Goal: Task Accomplishment & Management: Manage account settings

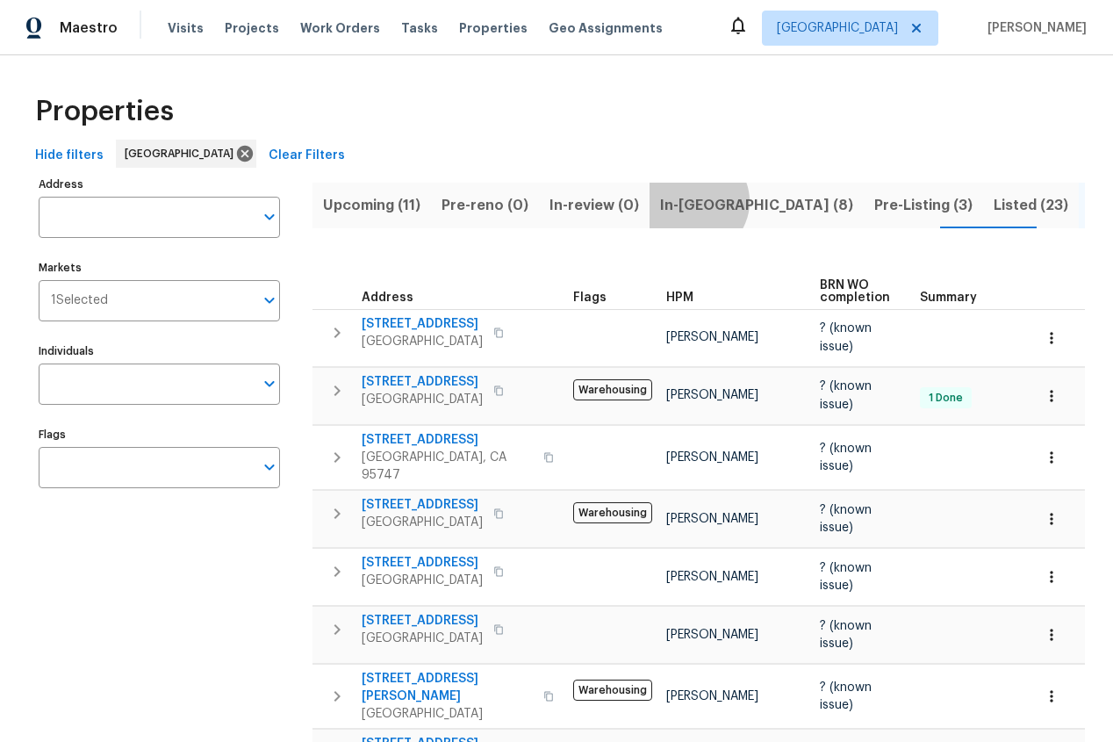
click at [684, 201] on span "In-reno (8)" at bounding box center [756, 205] width 193 height 25
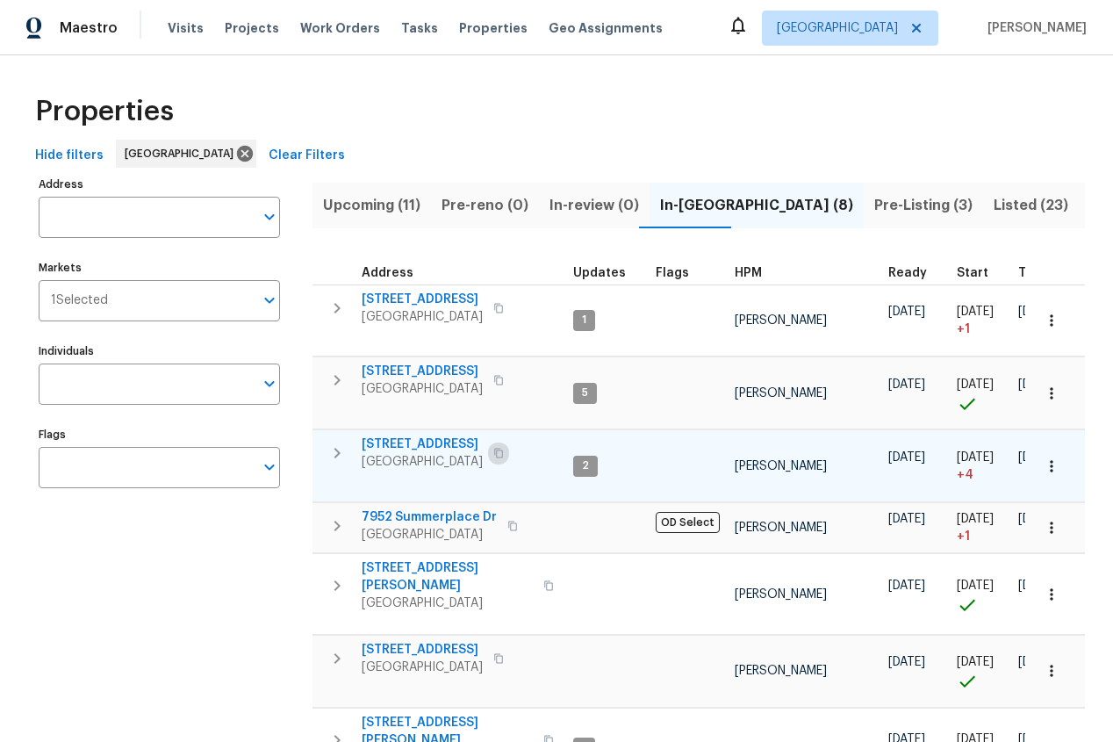
click at [504, 455] on icon "button" at bounding box center [498, 453] width 11 height 11
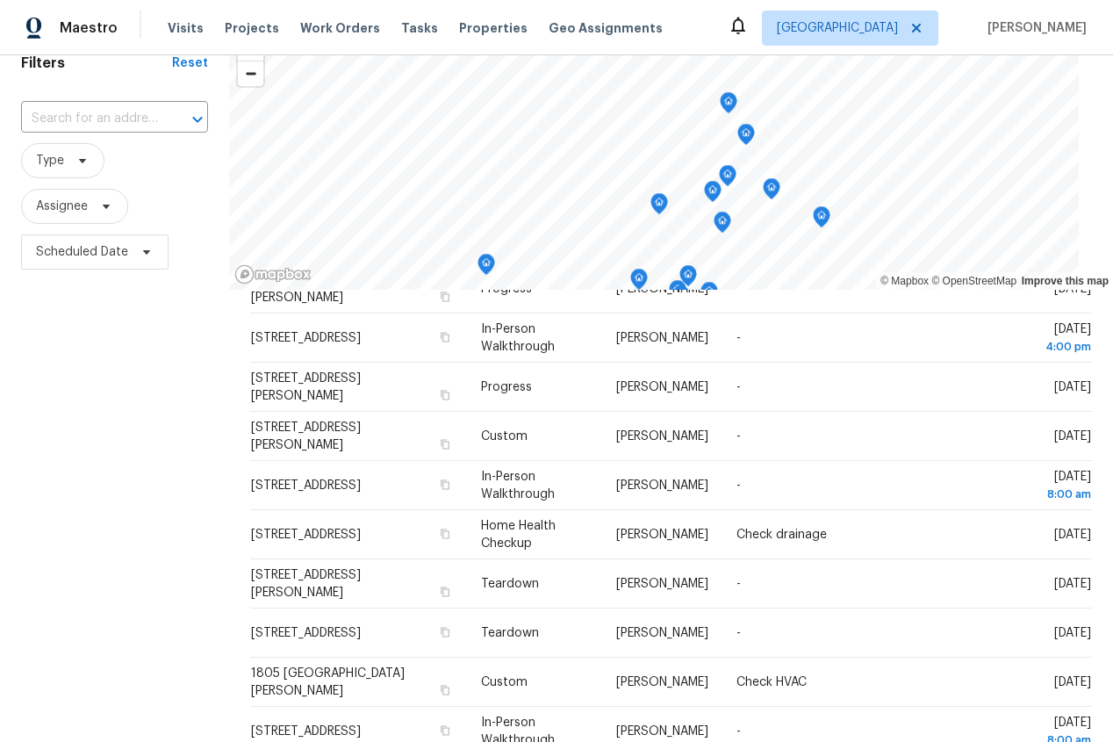
scroll to position [65, 0]
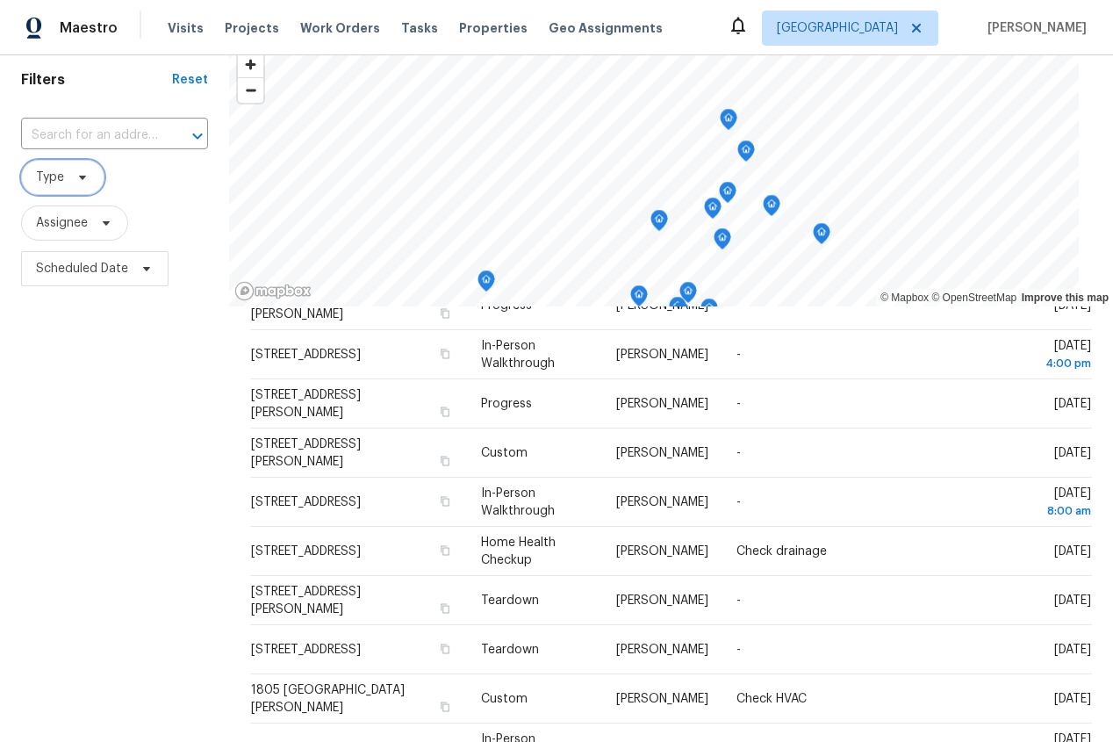
click at [76, 181] on icon at bounding box center [83, 177] width 14 height 14
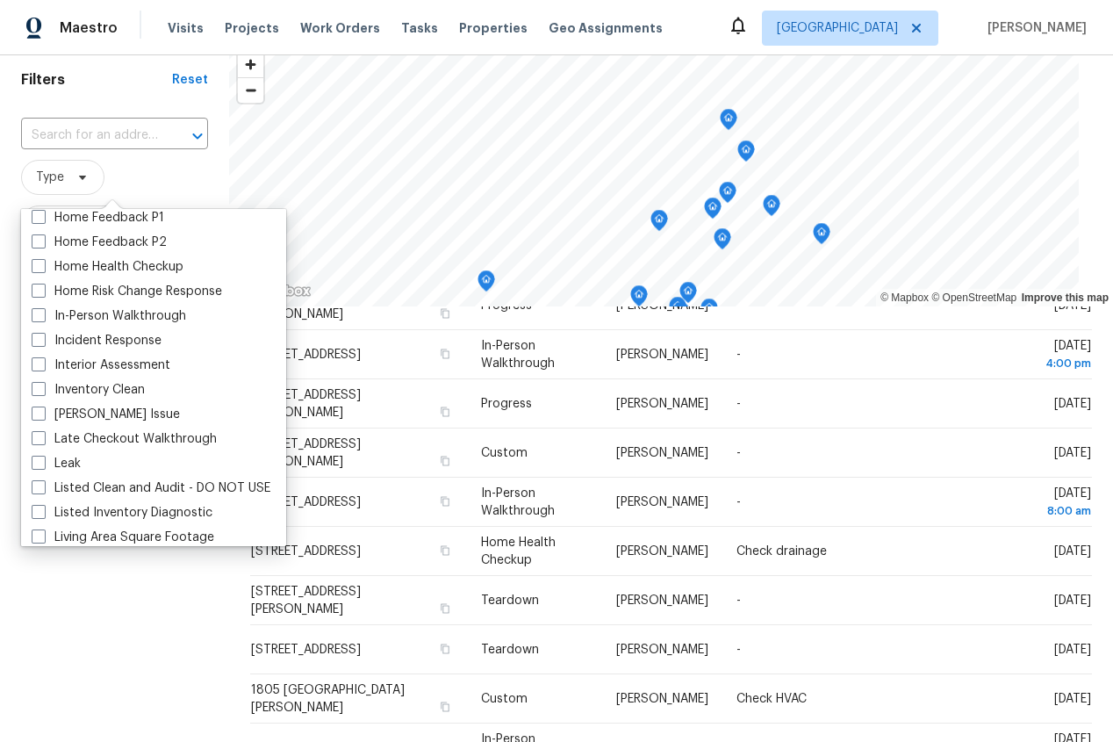
scroll to position [601, 0]
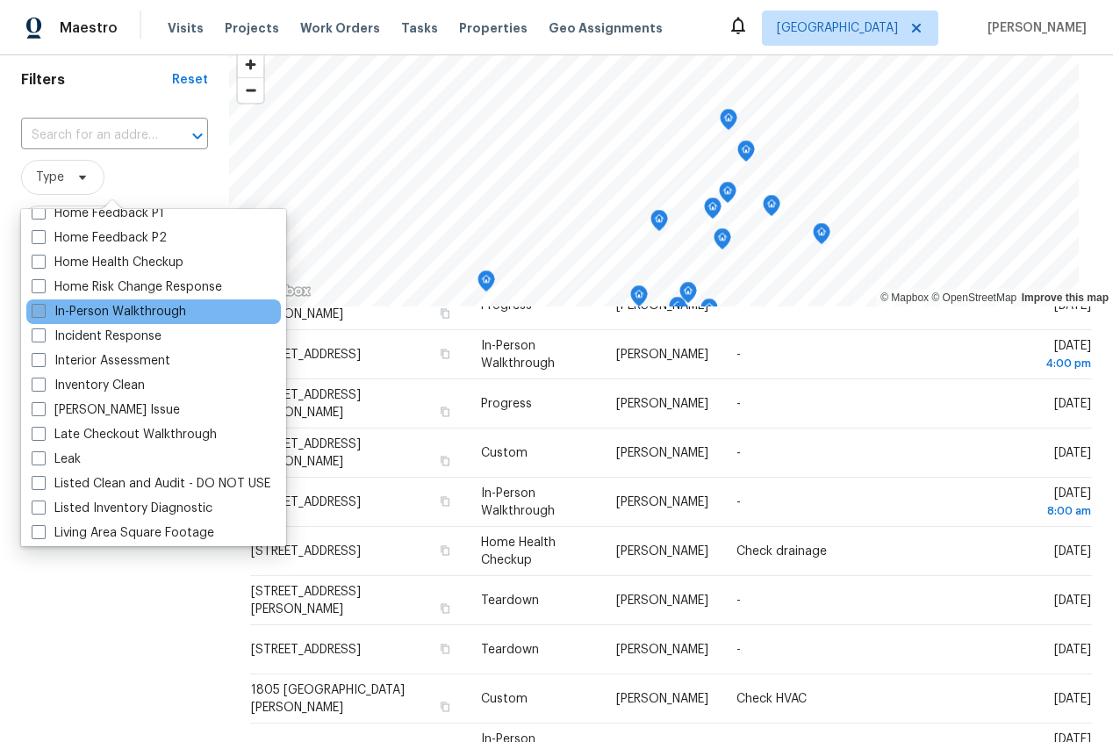
click at [88, 308] on label "In-Person Walkthrough" at bounding box center [109, 312] width 155 height 18
click at [43, 308] on input "In-Person Walkthrough" at bounding box center [37, 308] width 11 height 11
checkbox input "true"
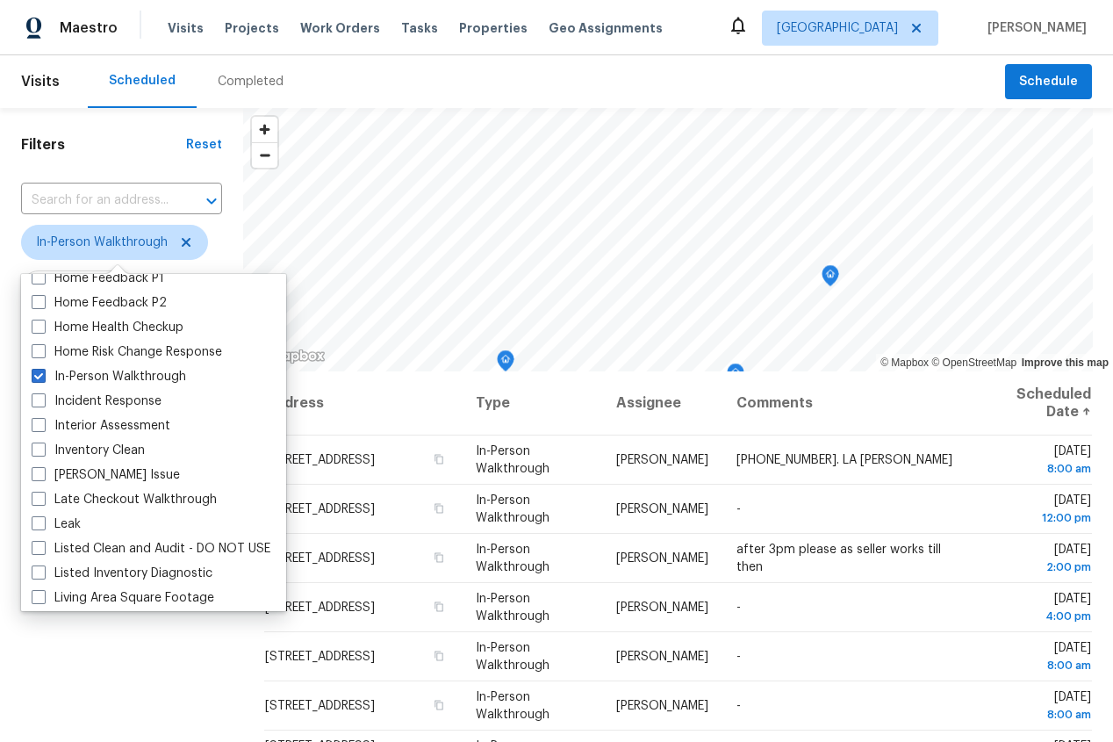
click at [120, 670] on div "Filters Reset ​ In-Person Walkthrough Assignee Scheduled Date" at bounding box center [121, 536] width 243 height 857
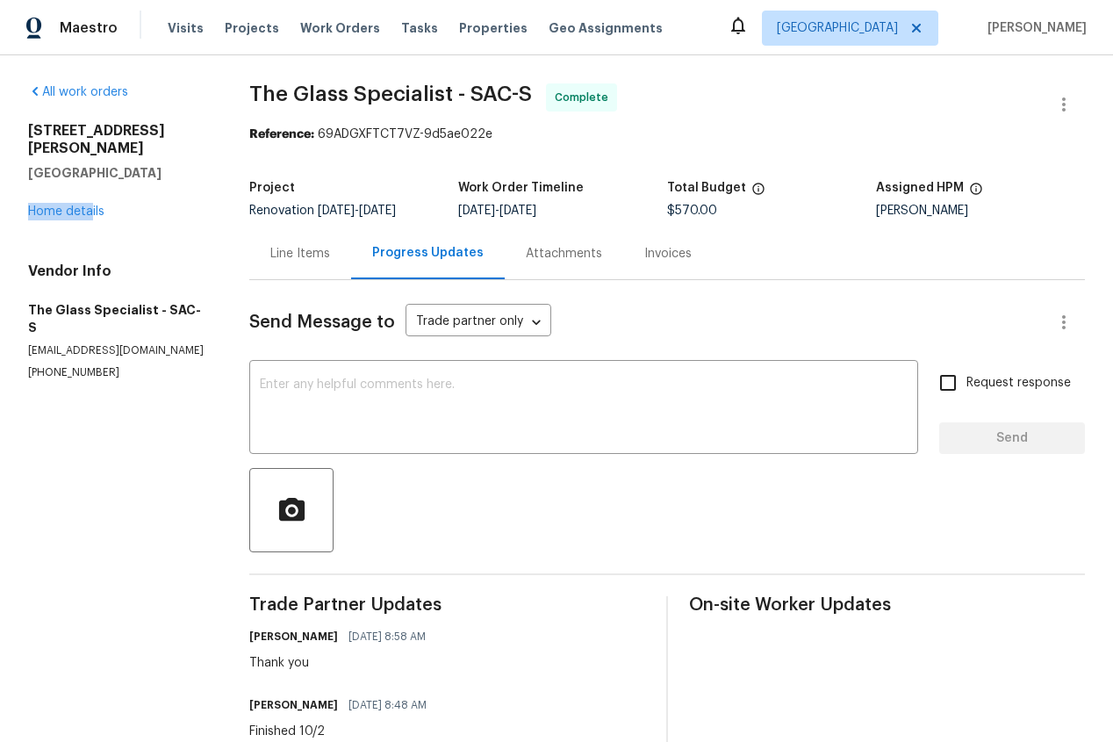
click at [89, 185] on div "[STREET_ADDRESS][PERSON_NAME] Home details" at bounding box center [117, 171] width 179 height 98
click at [92, 205] on link "Home details" at bounding box center [66, 211] width 76 height 12
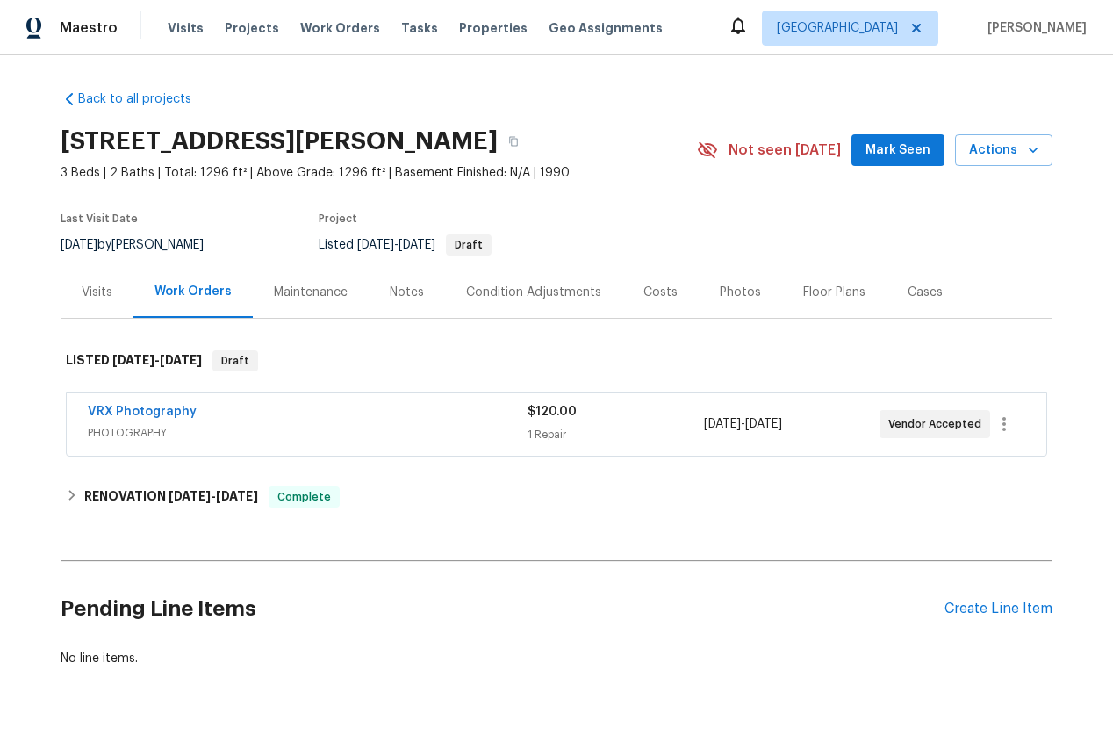
click at [727, 292] on div "Photos" at bounding box center [740, 293] width 41 height 18
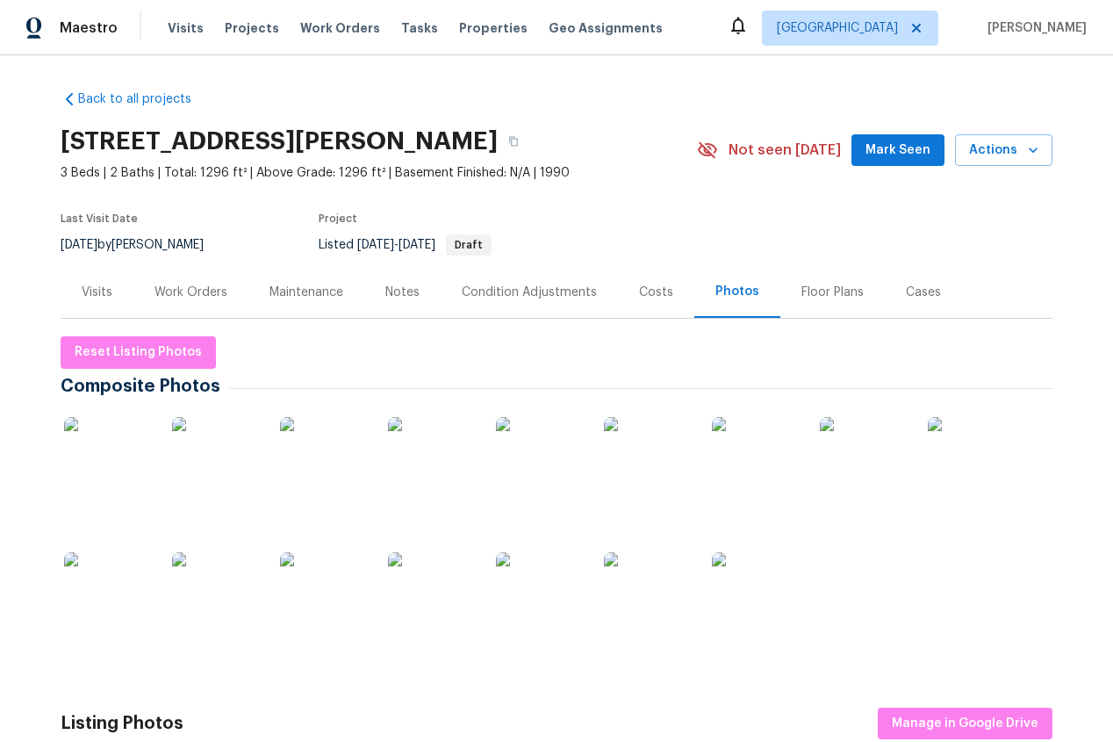
click at [654, 288] on div "Costs" at bounding box center [656, 293] width 34 height 18
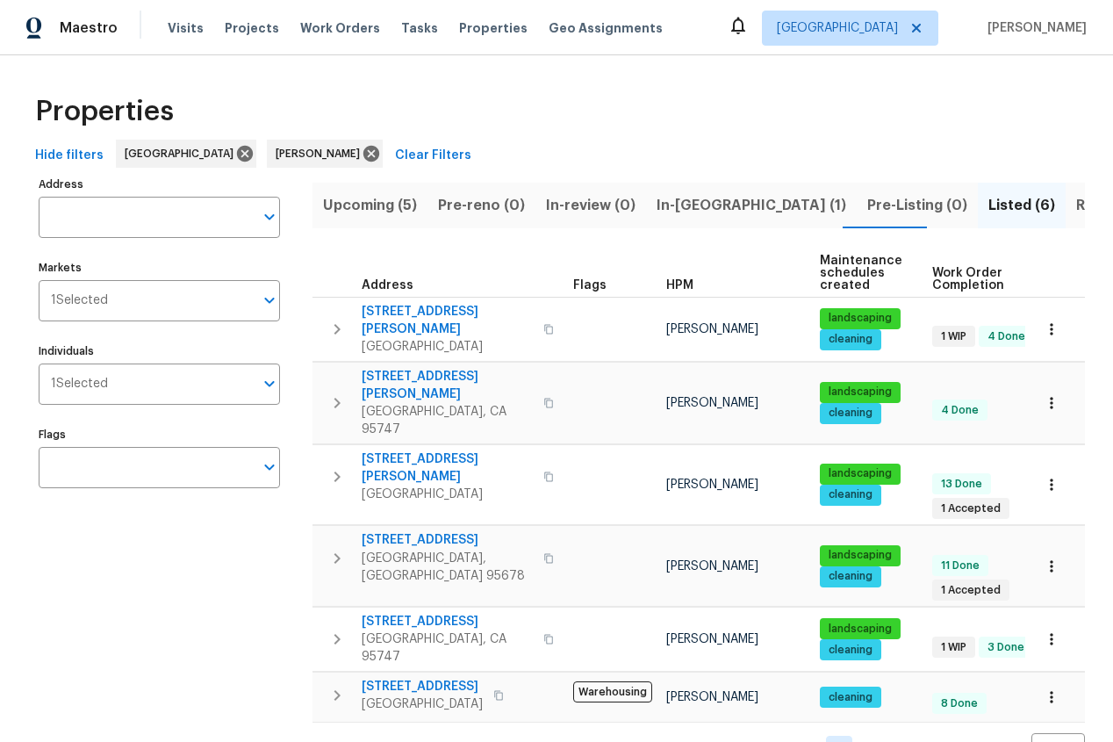
click at [680, 204] on span "In-reno (1)" at bounding box center [752, 205] width 190 height 25
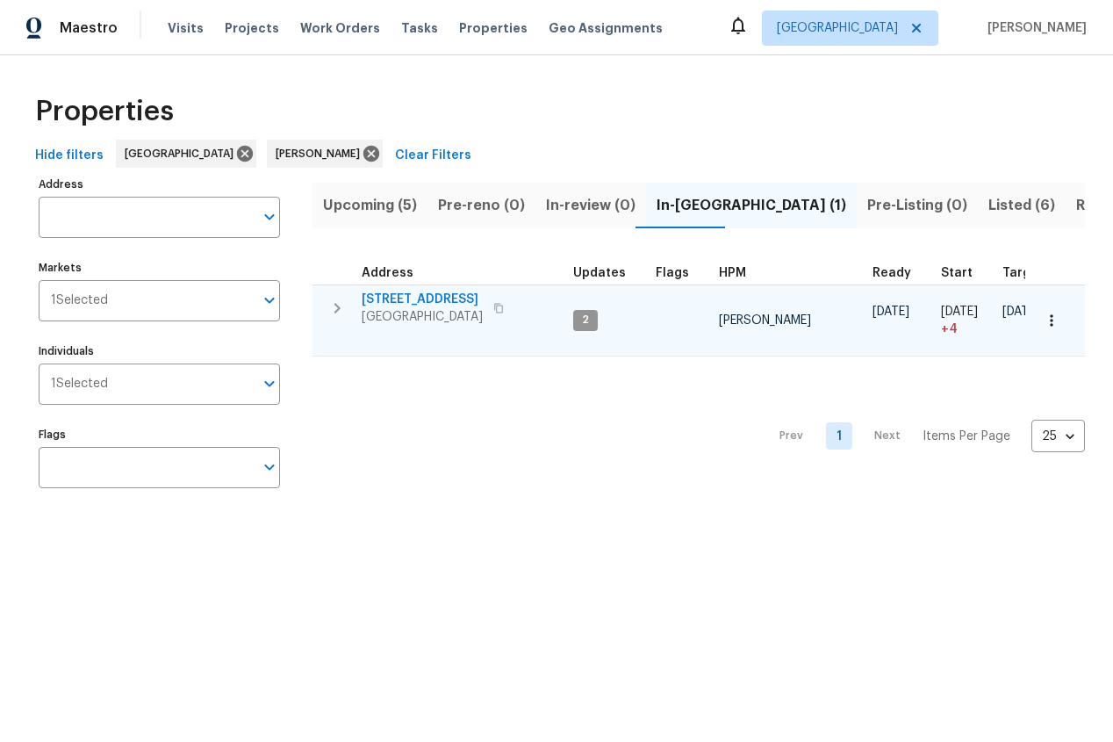
click at [397, 294] on span "[STREET_ADDRESS]" at bounding box center [422, 300] width 121 height 18
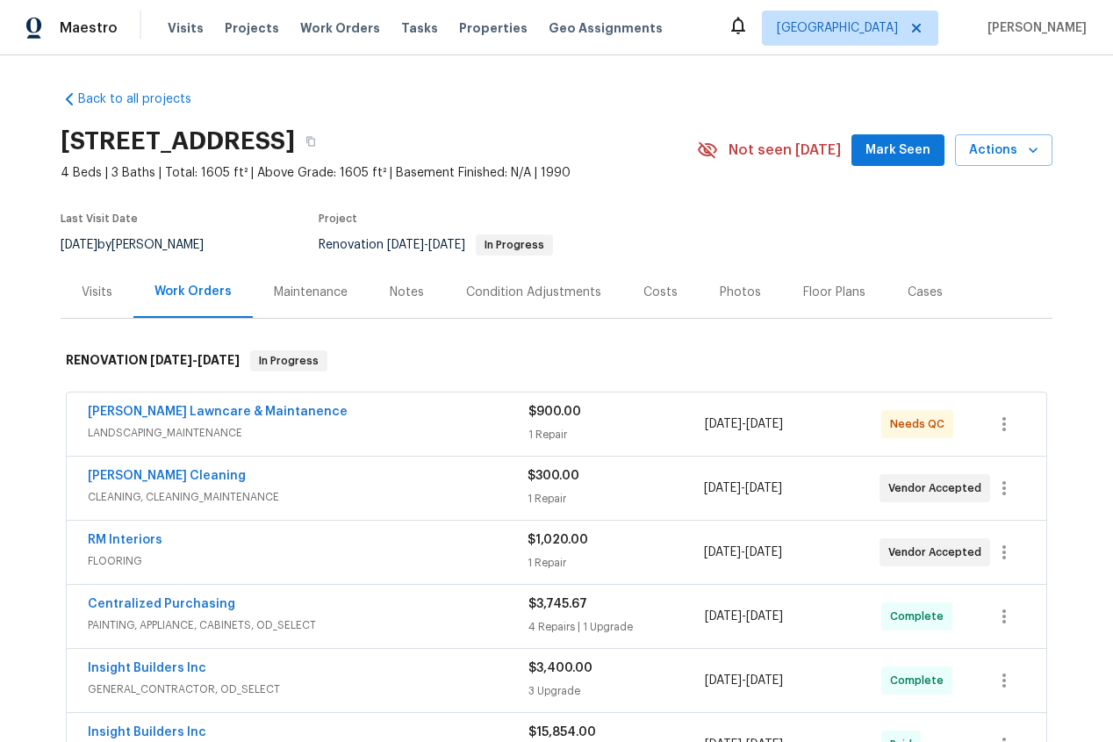
click at [404, 294] on div "Notes" at bounding box center [407, 293] width 34 height 18
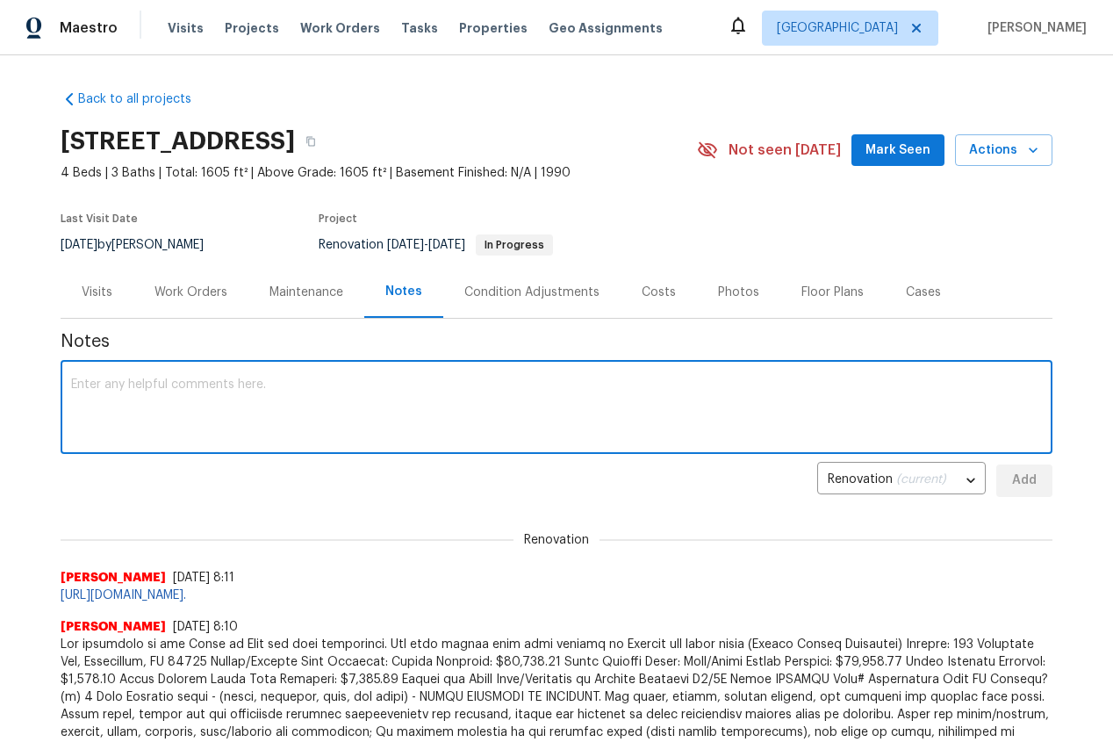
click at [166, 423] on textarea at bounding box center [556, 408] width 971 height 61
click at [153, 412] on textarea at bounding box center [556, 408] width 971 height 61
click at [188, 429] on textarea at bounding box center [556, 408] width 971 height 61
type textarea "w"
type textarea "h"
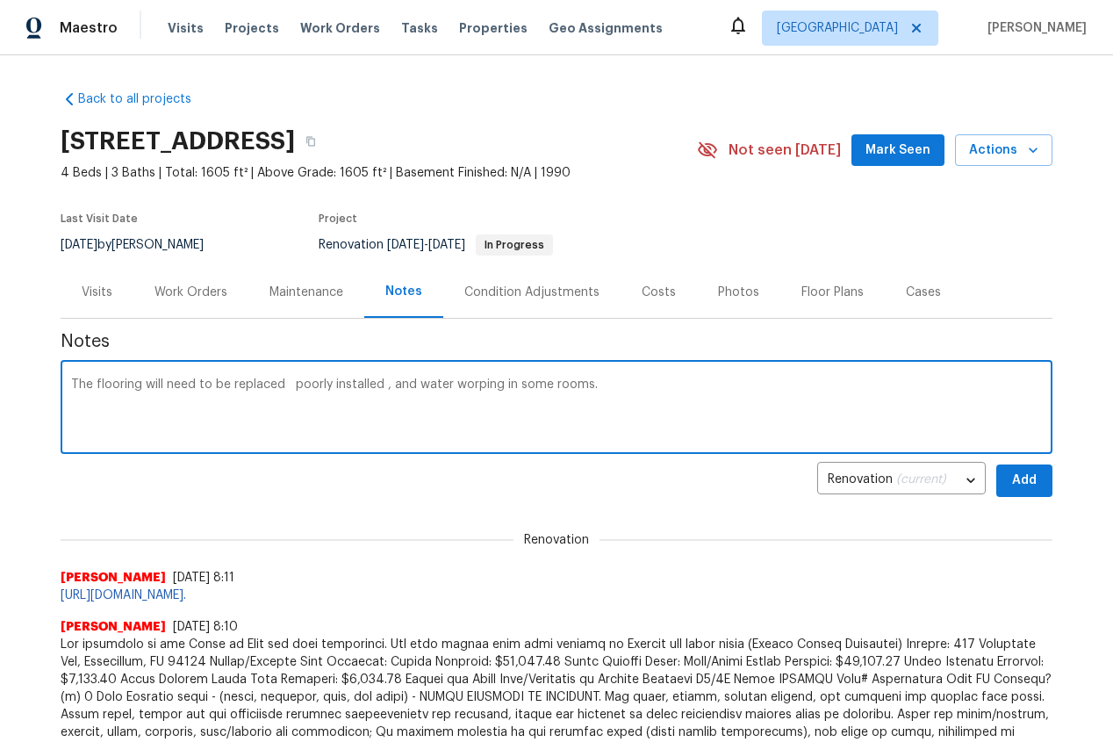
click at [472, 386] on textarea "The flooring will need to be replaced poorly installed , and water worping in s…" at bounding box center [556, 408] width 971 height 61
click at [644, 384] on textarea "The flooring will need to be replaced poorly installed , and water woping in so…" at bounding box center [556, 408] width 971 height 61
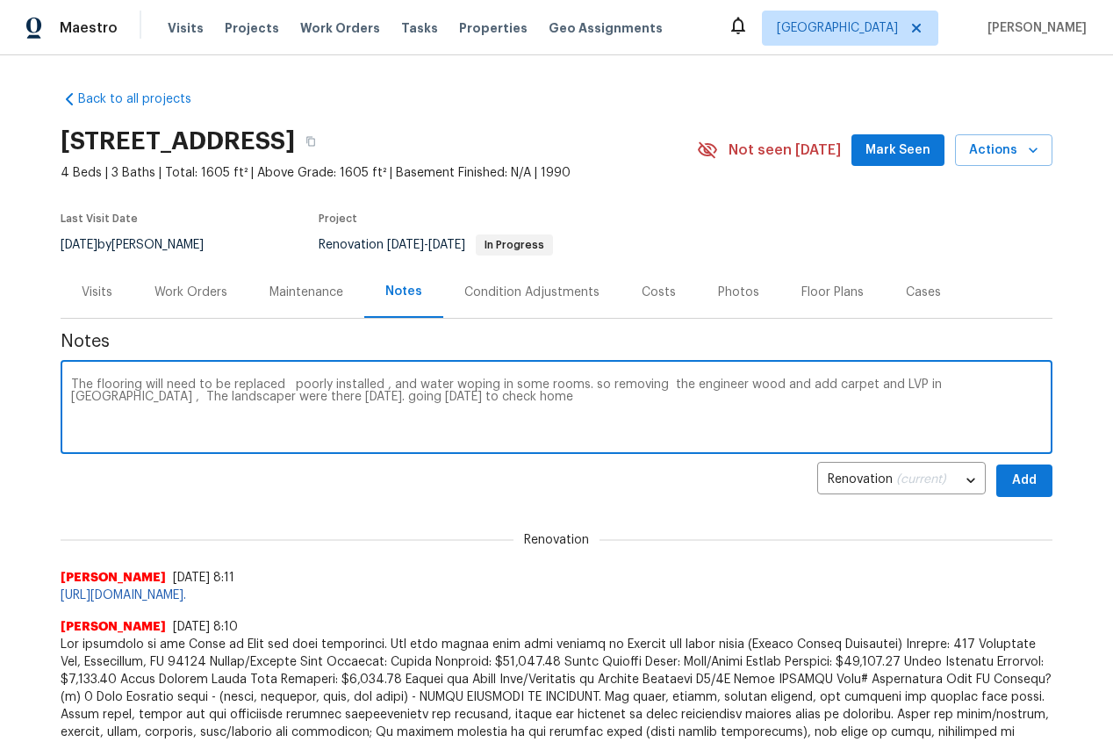
type textarea "The flooring will need to be replaced poorly installed , and water woping in so…"
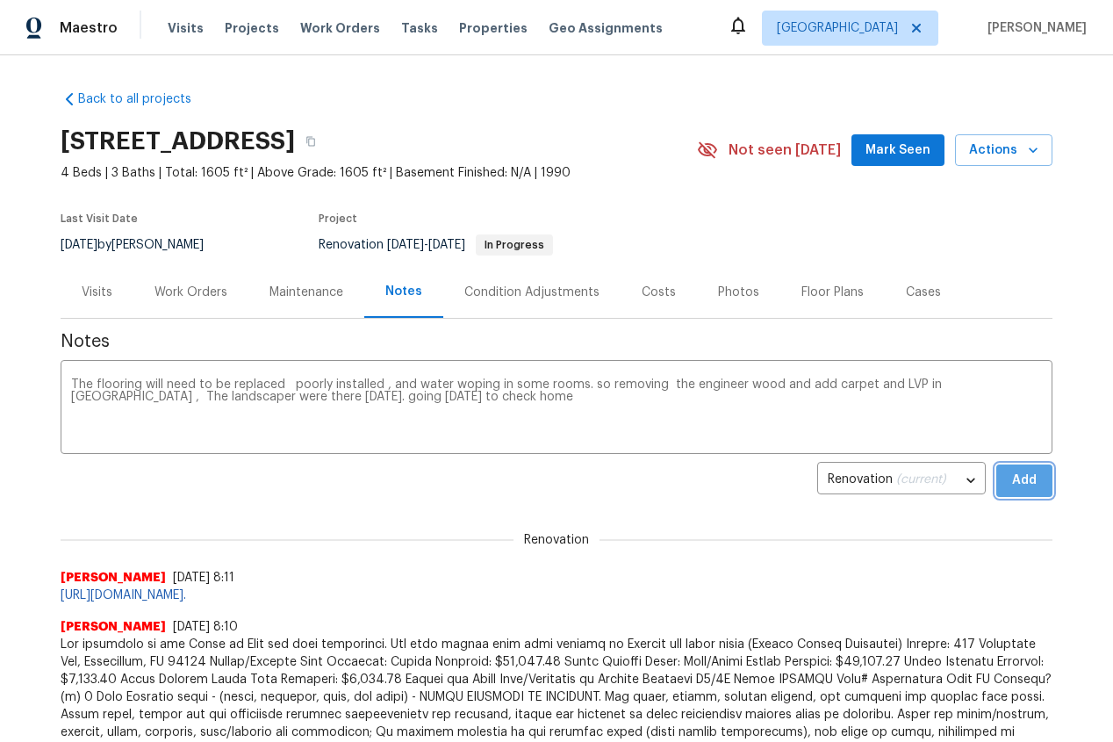
click at [1025, 469] on button "Add" at bounding box center [1025, 481] width 56 height 32
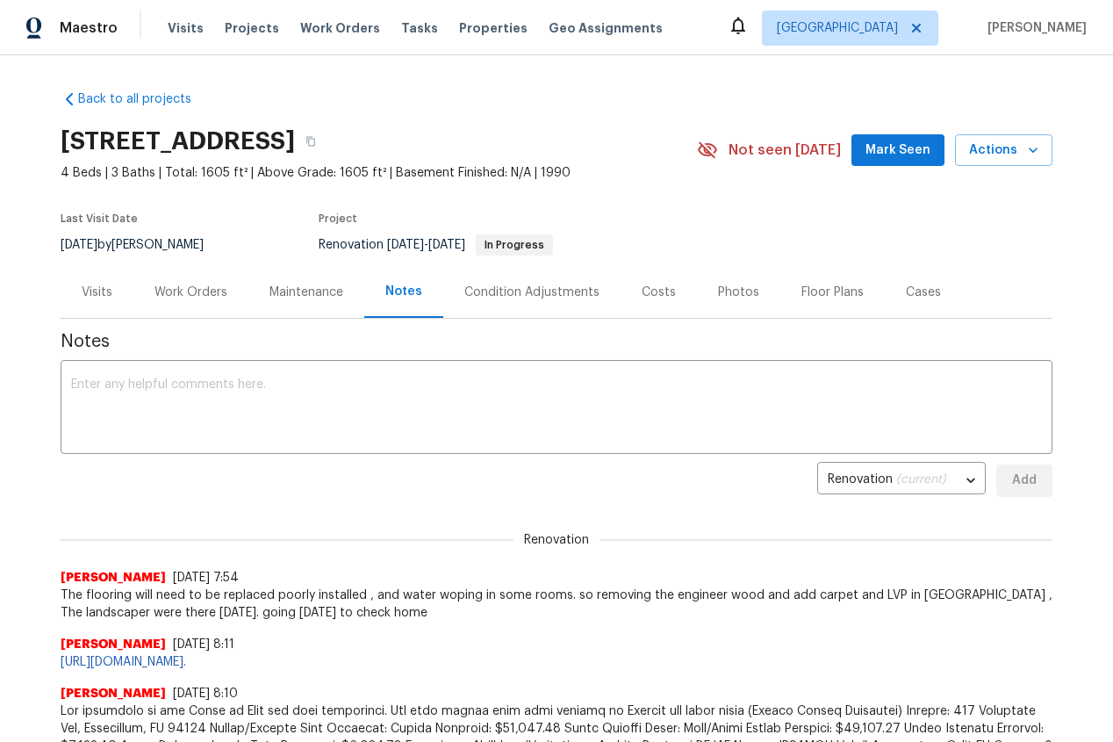
click at [193, 294] on div "Work Orders" at bounding box center [191, 293] width 73 height 18
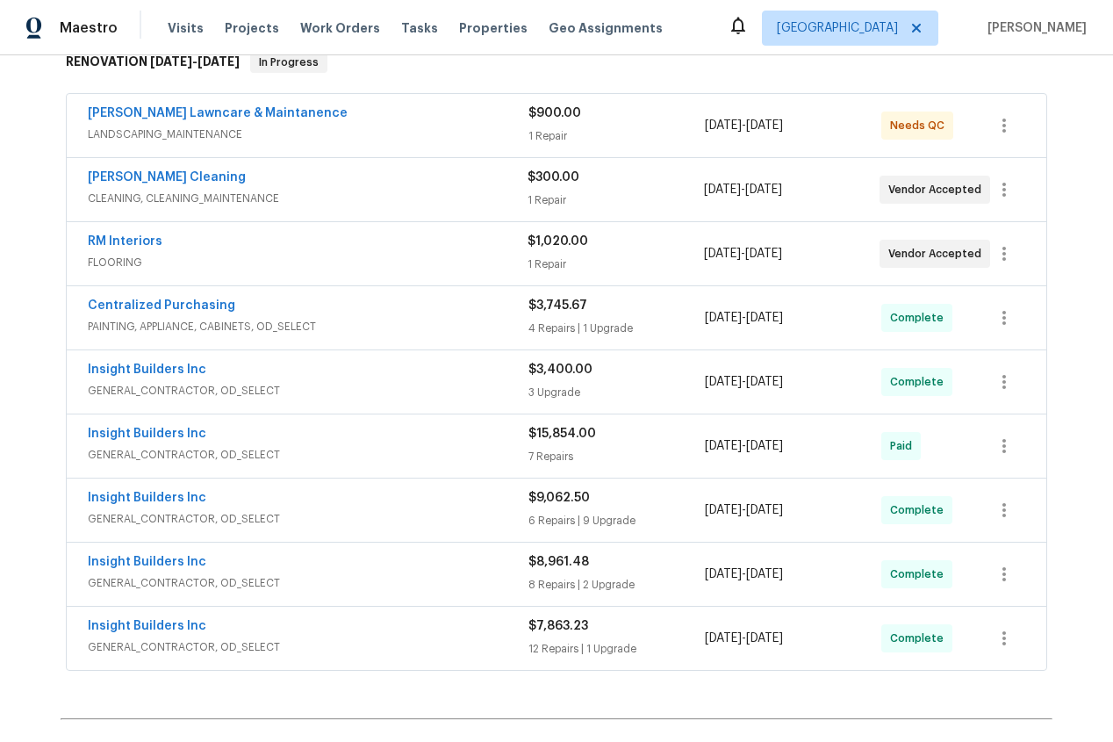
scroll to position [317, 0]
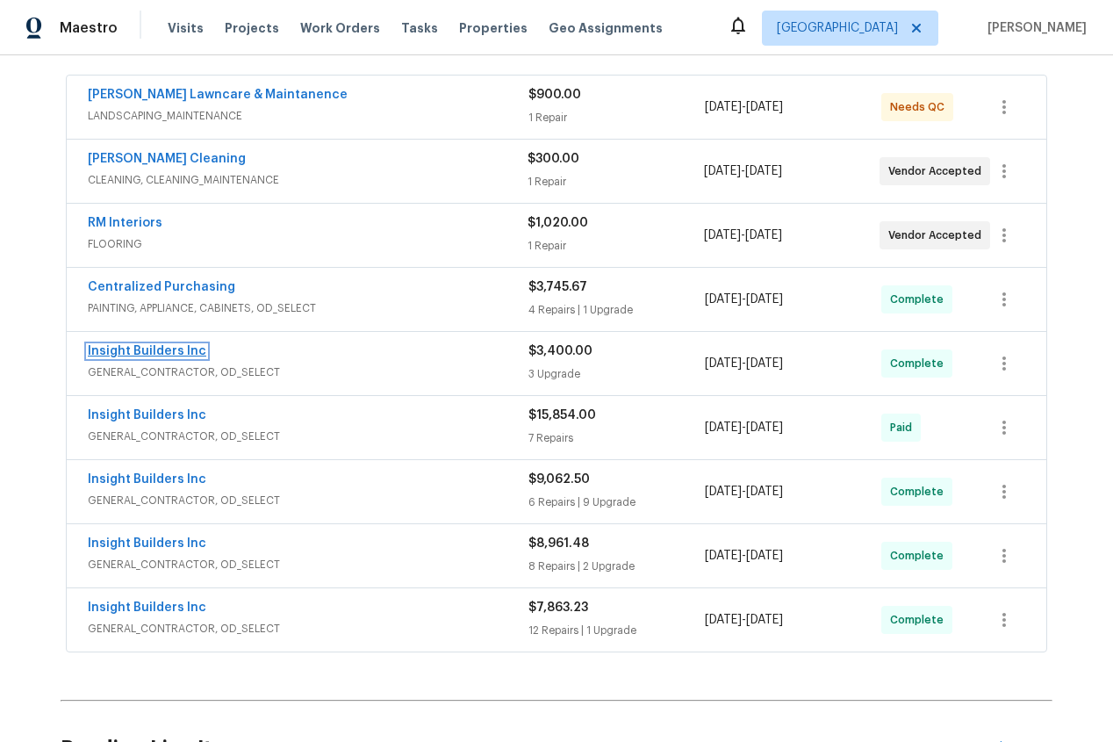
click at [155, 354] on link "Insight Builders Inc" at bounding box center [147, 351] width 119 height 12
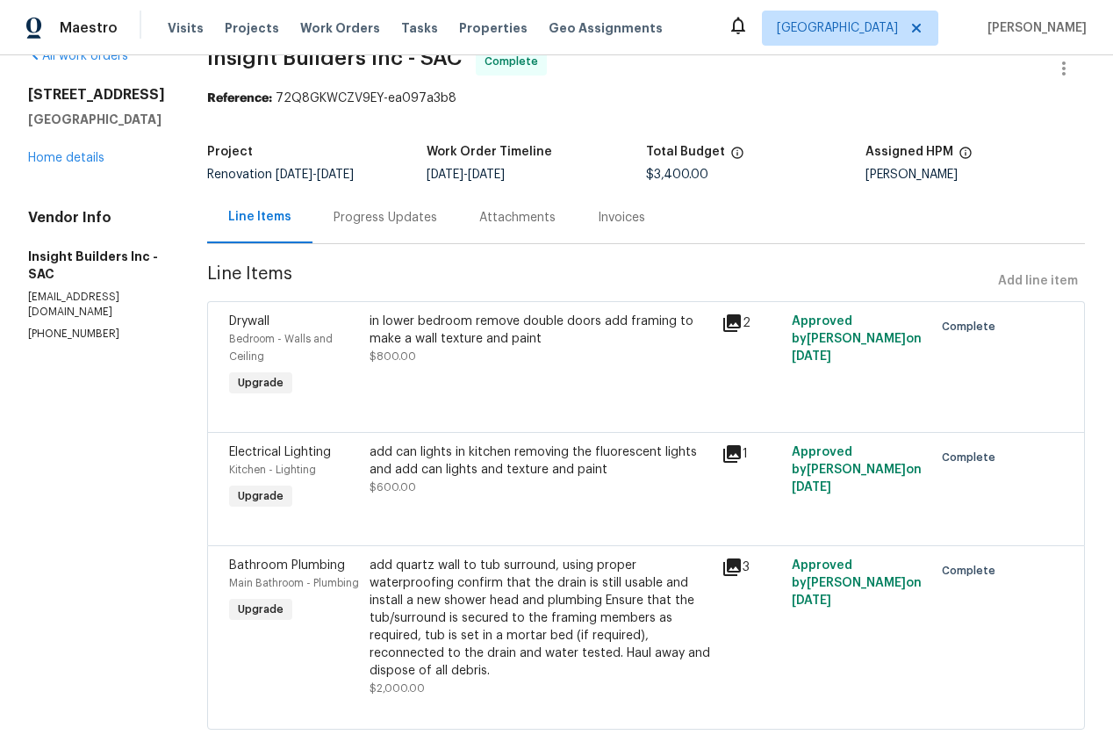
scroll to position [75, 0]
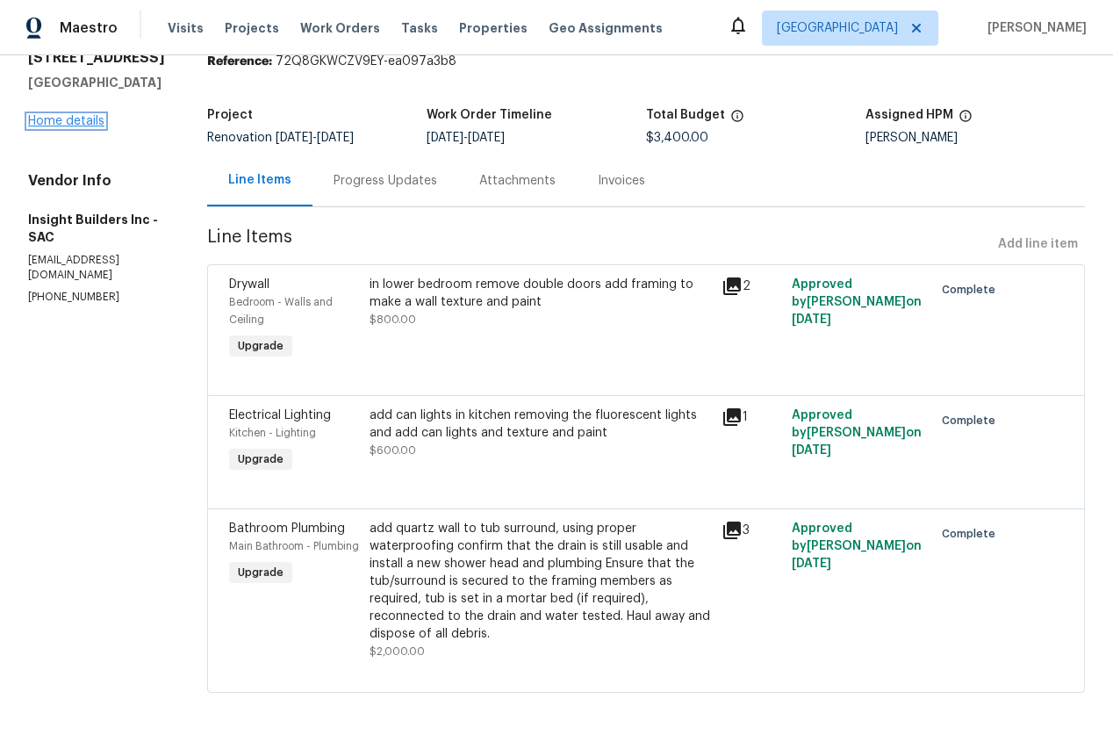
click at [75, 116] on link "Home details" at bounding box center [66, 121] width 76 height 12
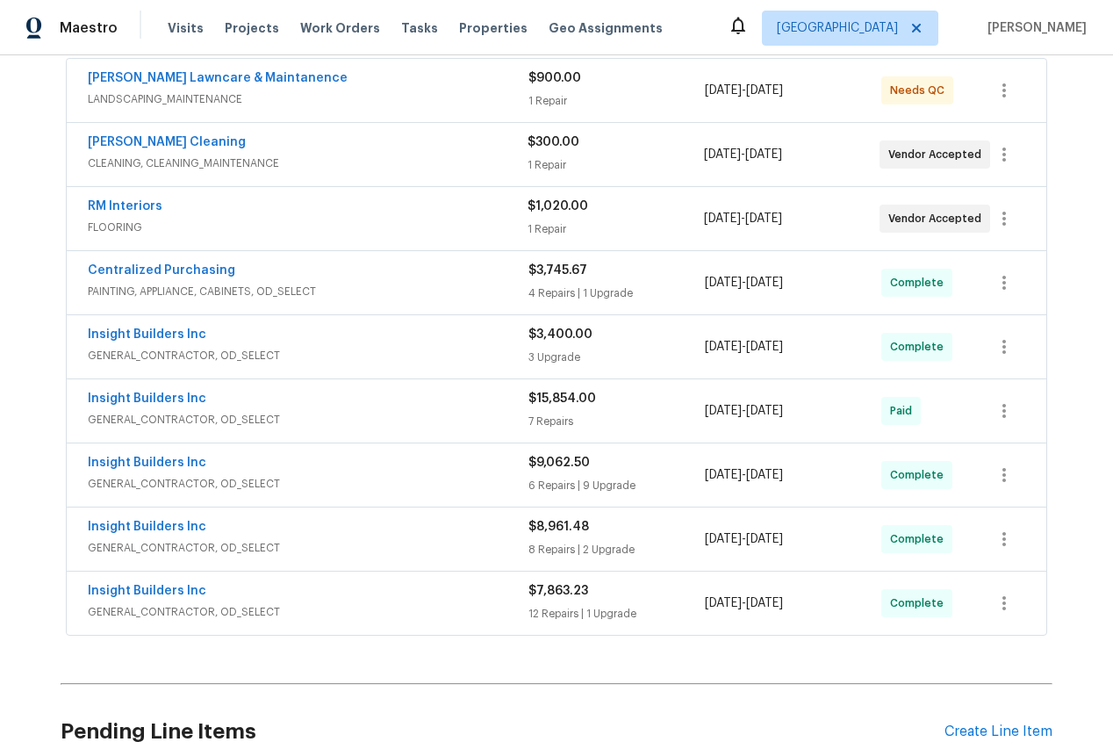
scroll to position [376, 0]
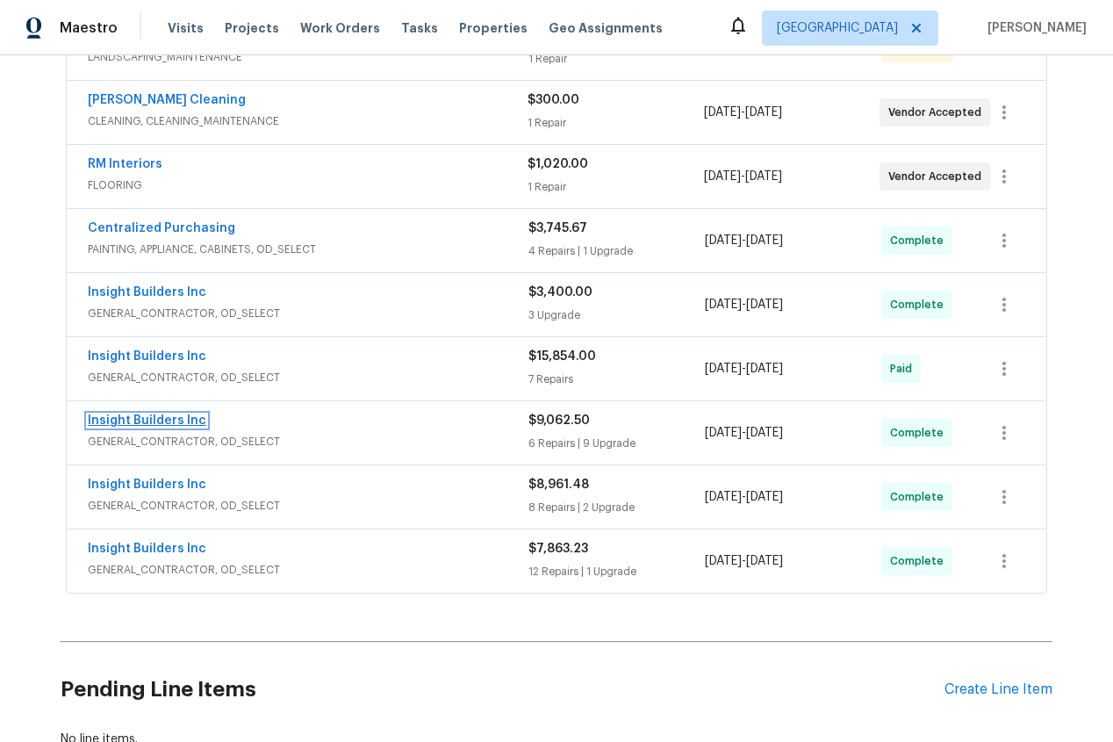
click at [155, 421] on link "Insight Builders Inc" at bounding box center [147, 420] width 119 height 12
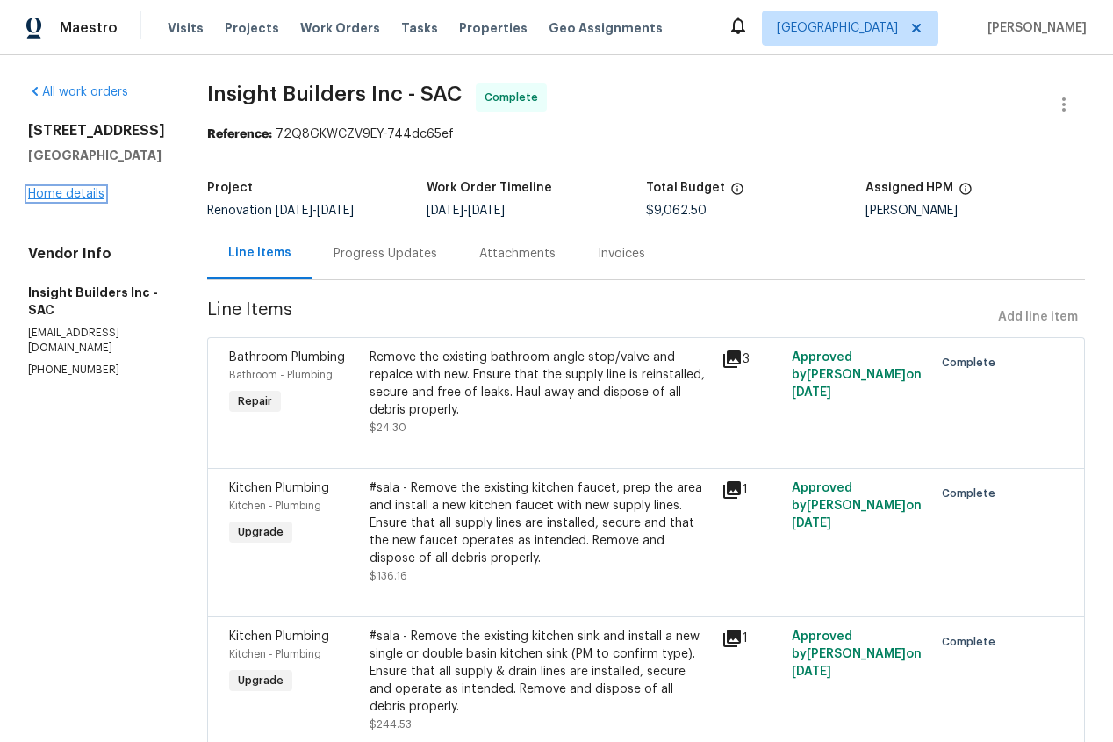
click at [47, 191] on link "Home details" at bounding box center [66, 194] width 76 height 12
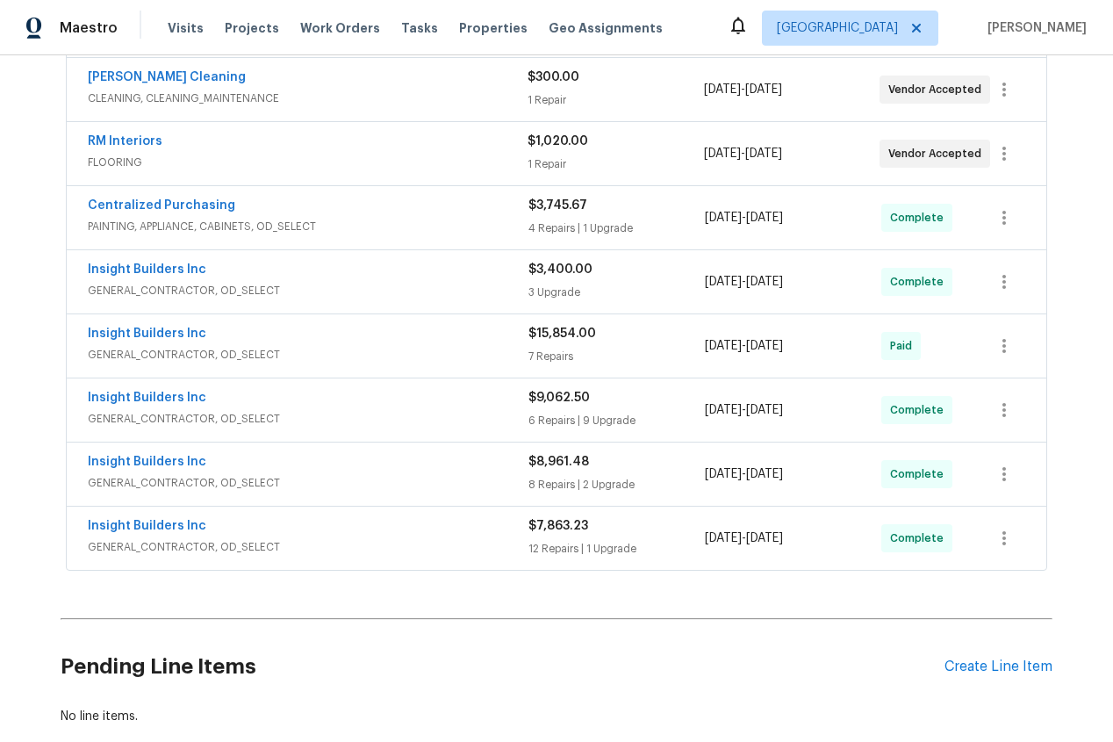
scroll to position [413, 0]
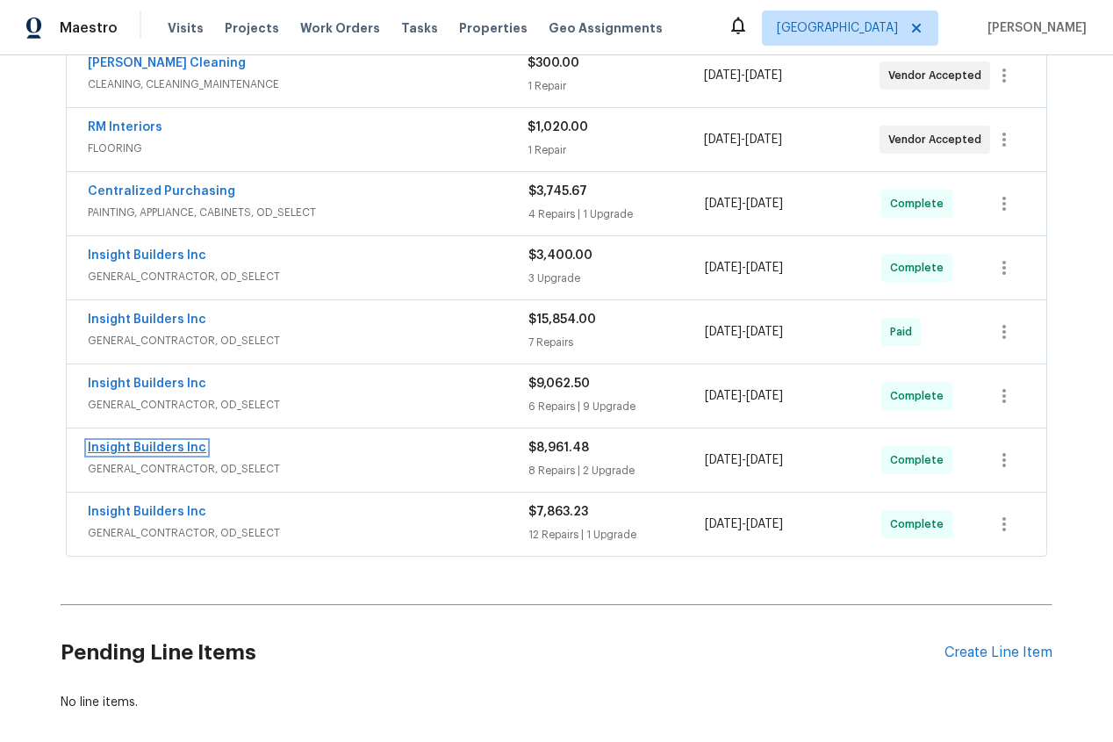
click at [147, 451] on link "Insight Builders Inc" at bounding box center [147, 448] width 119 height 12
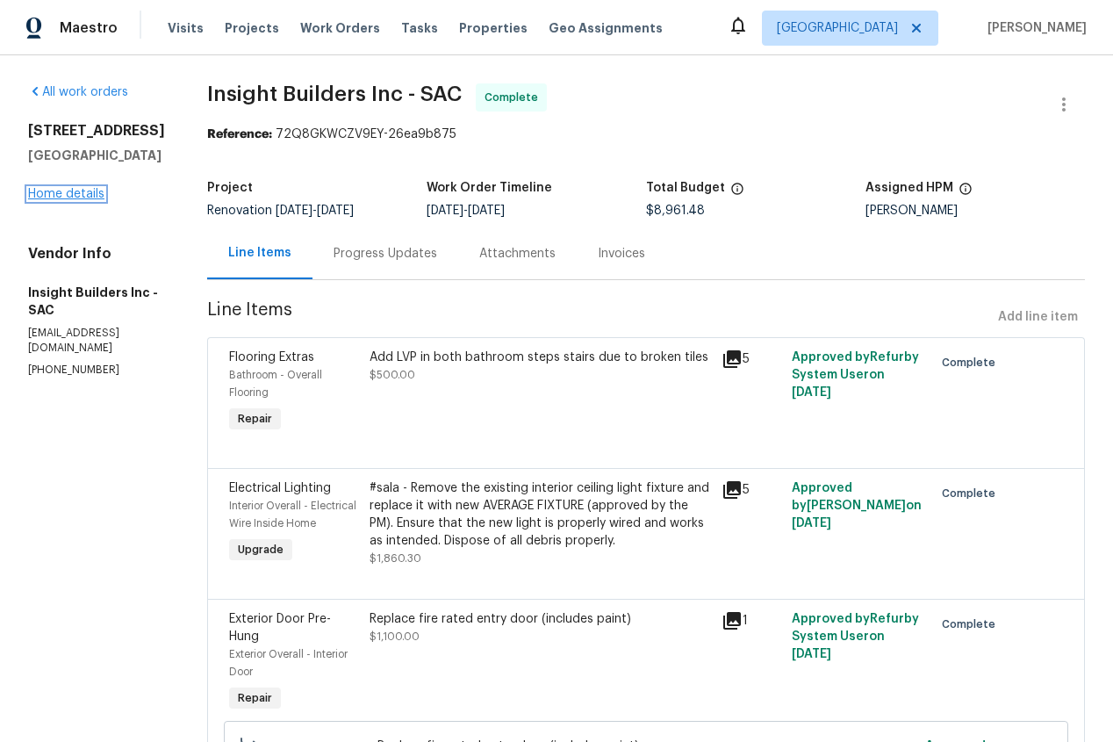
click at [95, 193] on link "Home details" at bounding box center [66, 194] width 76 height 12
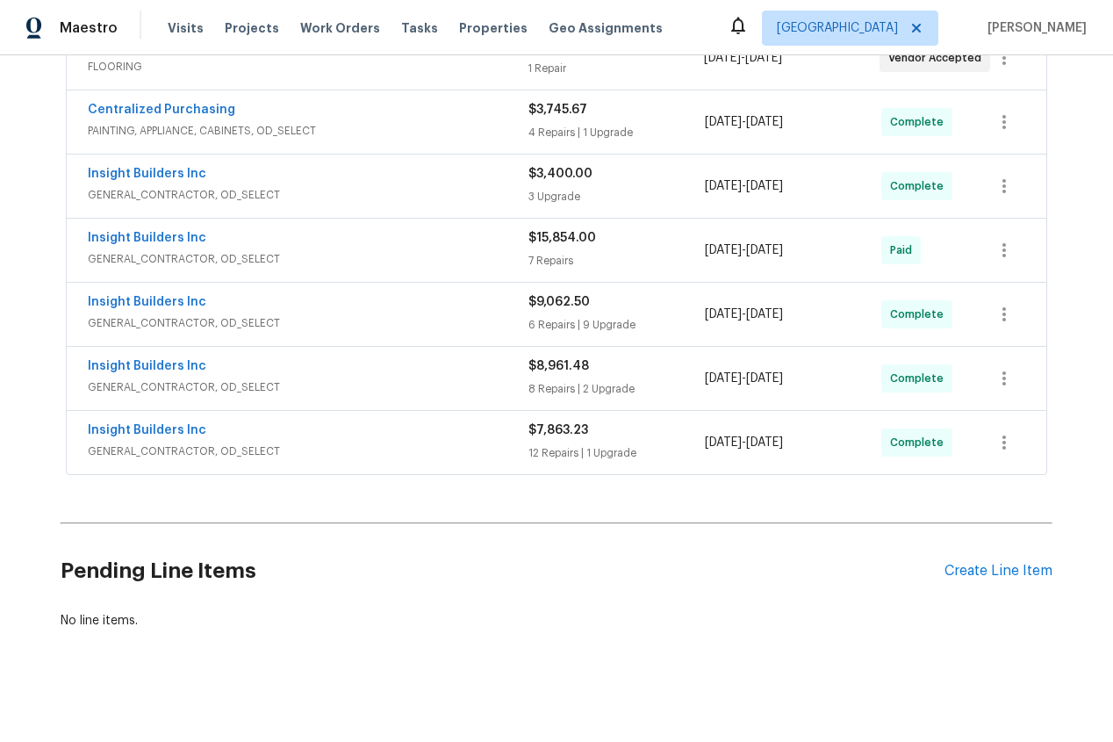
scroll to position [497, 0]
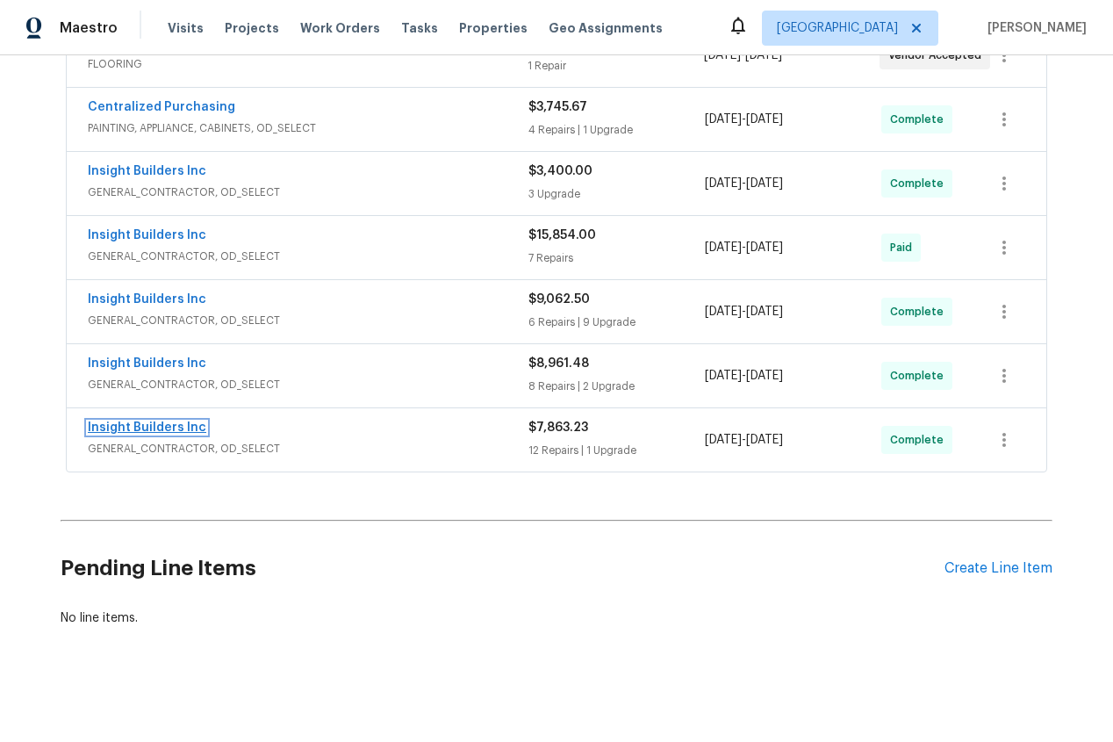
click at [133, 432] on link "Insight Builders Inc" at bounding box center [147, 427] width 119 height 12
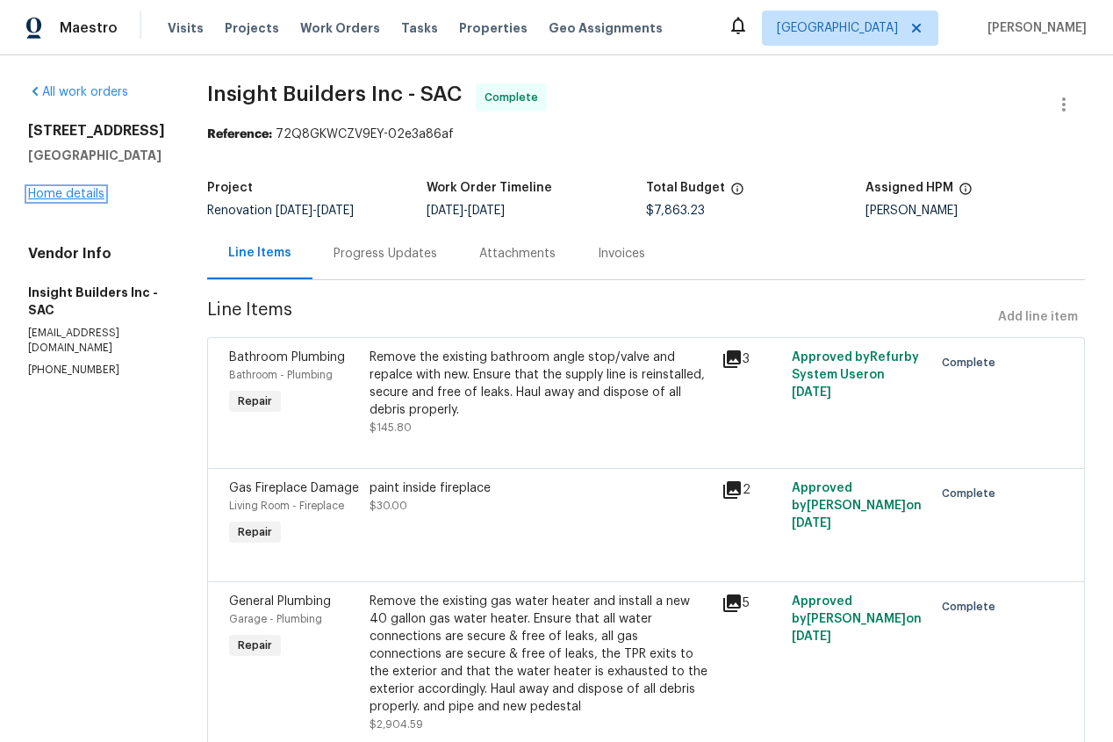
click at [60, 194] on link "Home details" at bounding box center [66, 194] width 76 height 12
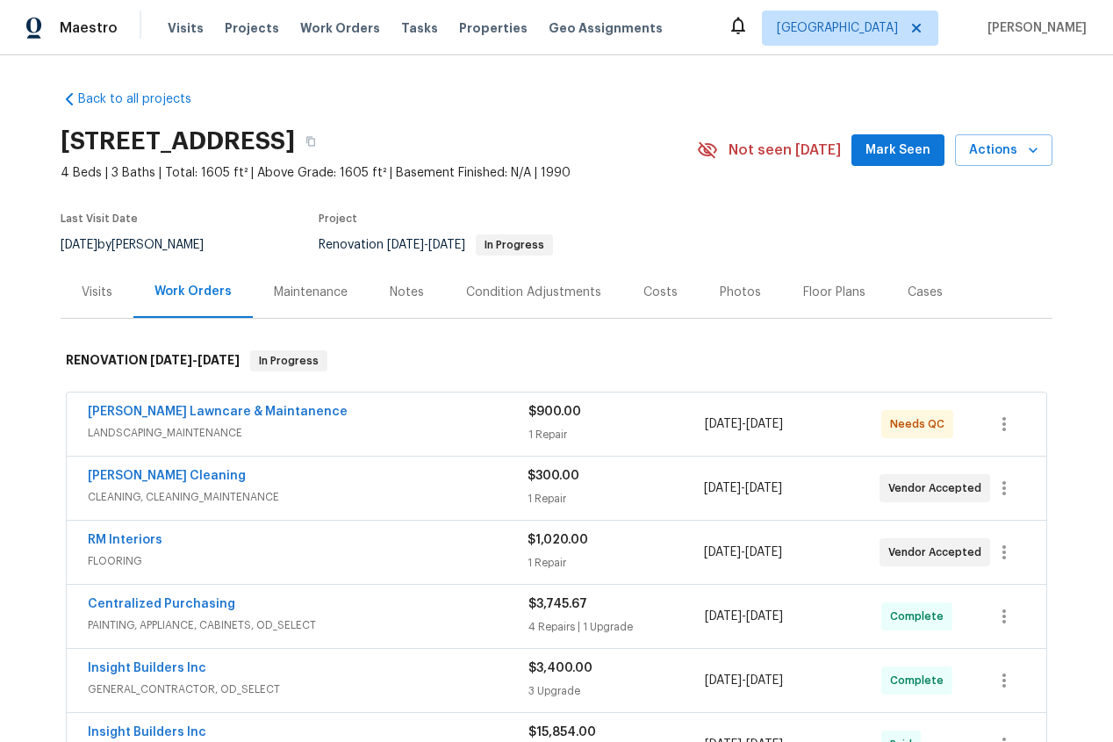
scroll to position [501, 0]
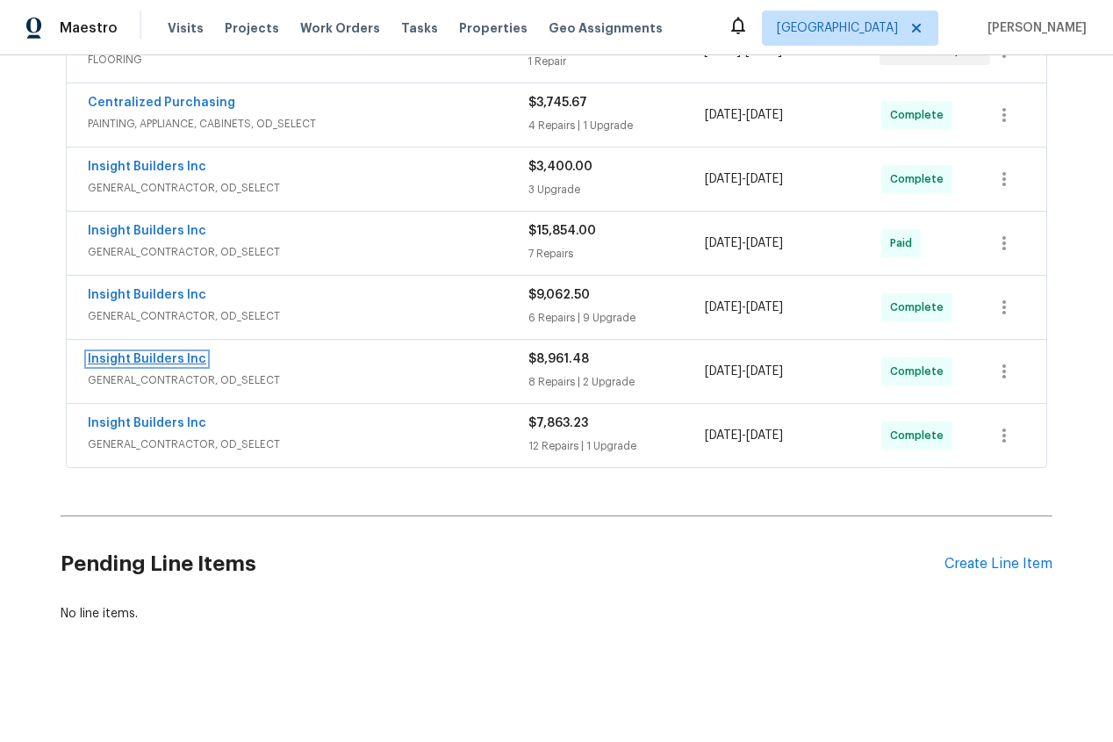
click at [169, 357] on link "Insight Builders Inc" at bounding box center [147, 359] width 119 height 12
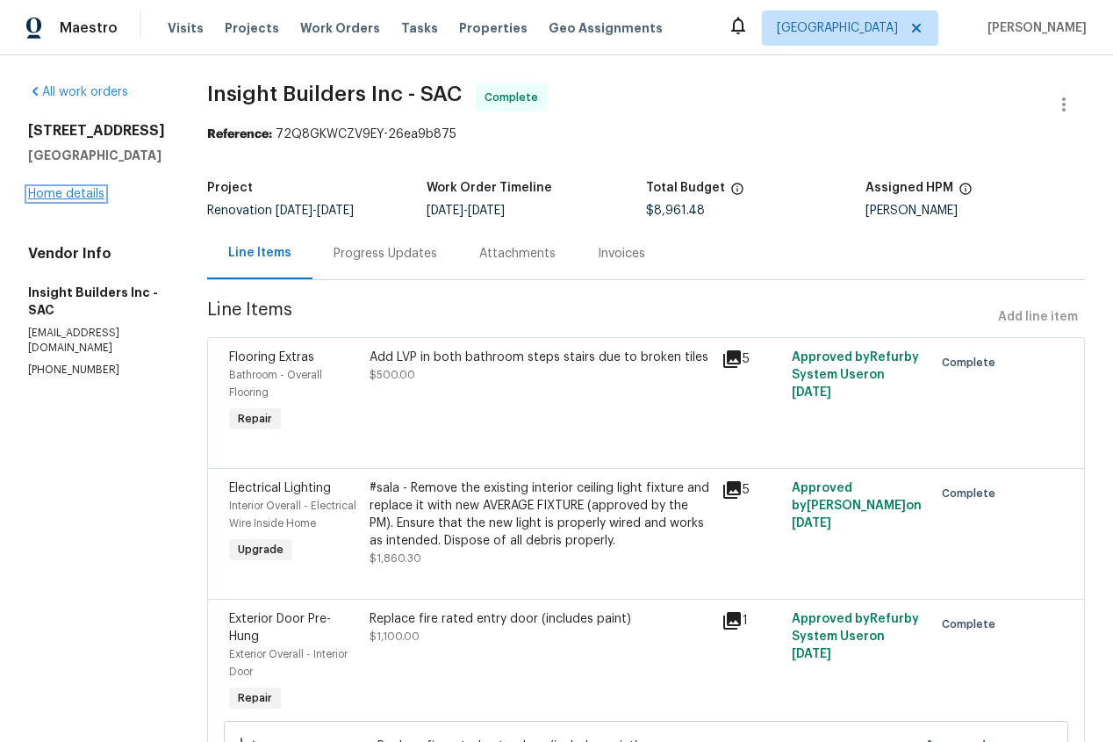
click at [84, 198] on link "Home details" at bounding box center [66, 194] width 76 height 12
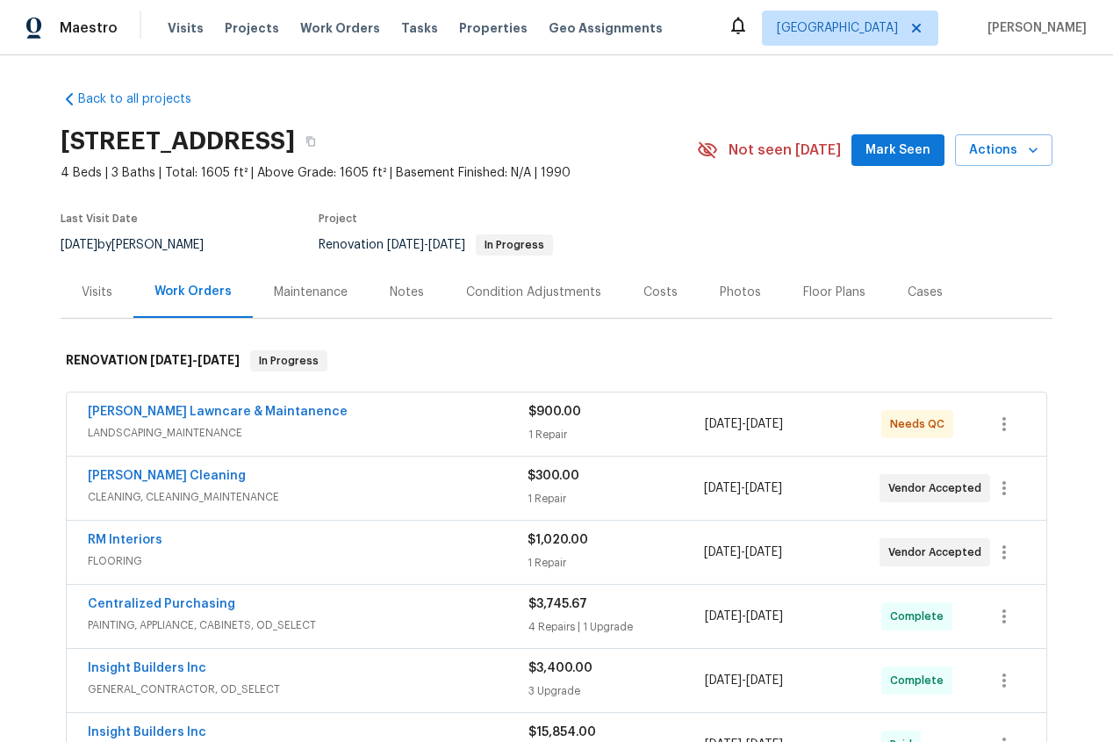
click at [655, 292] on div "Costs" at bounding box center [661, 293] width 34 height 18
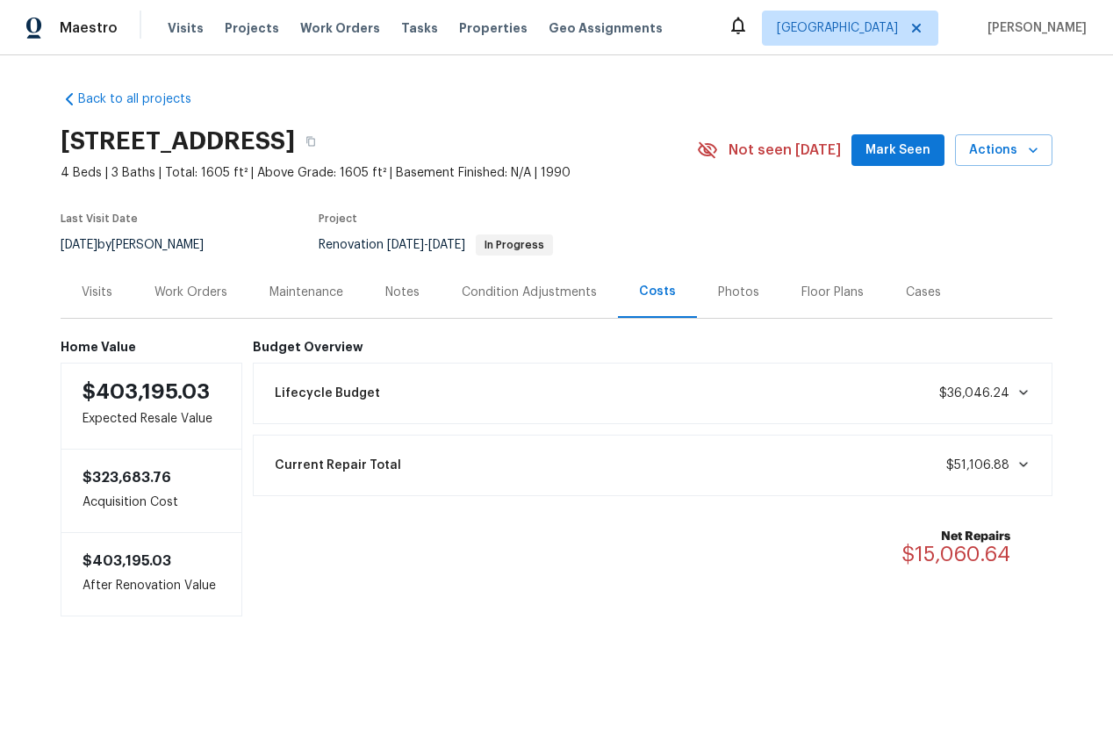
click at [185, 287] on div "Work Orders" at bounding box center [191, 293] width 73 height 18
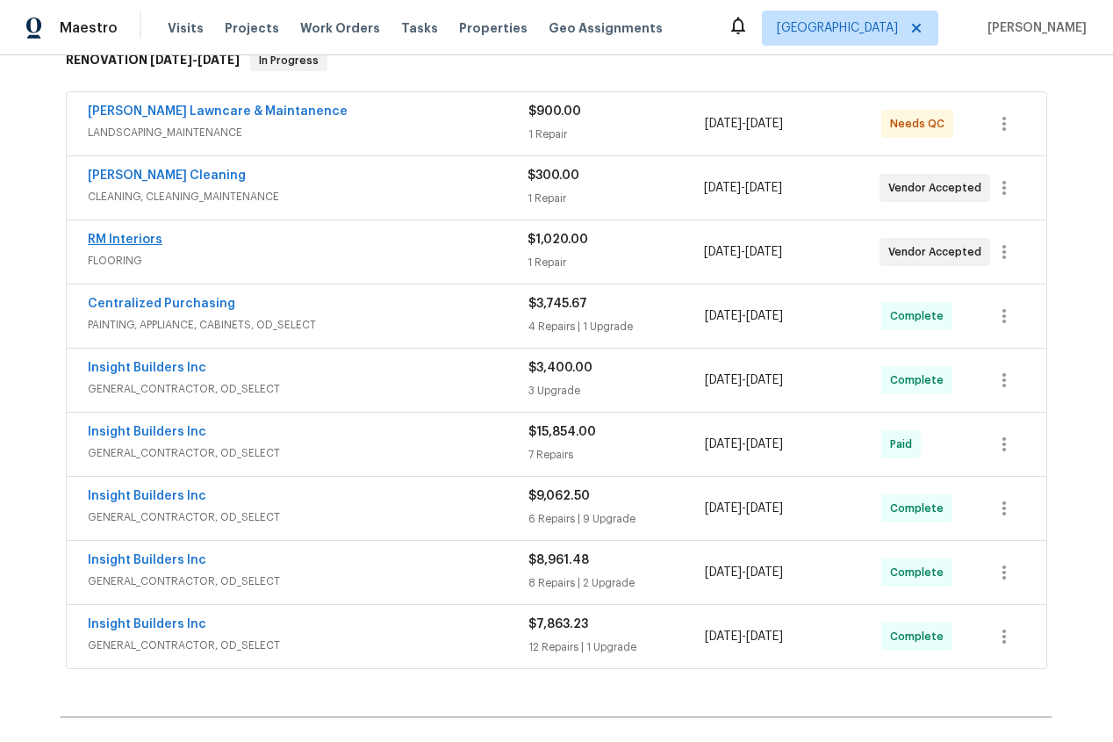
scroll to position [310, 0]
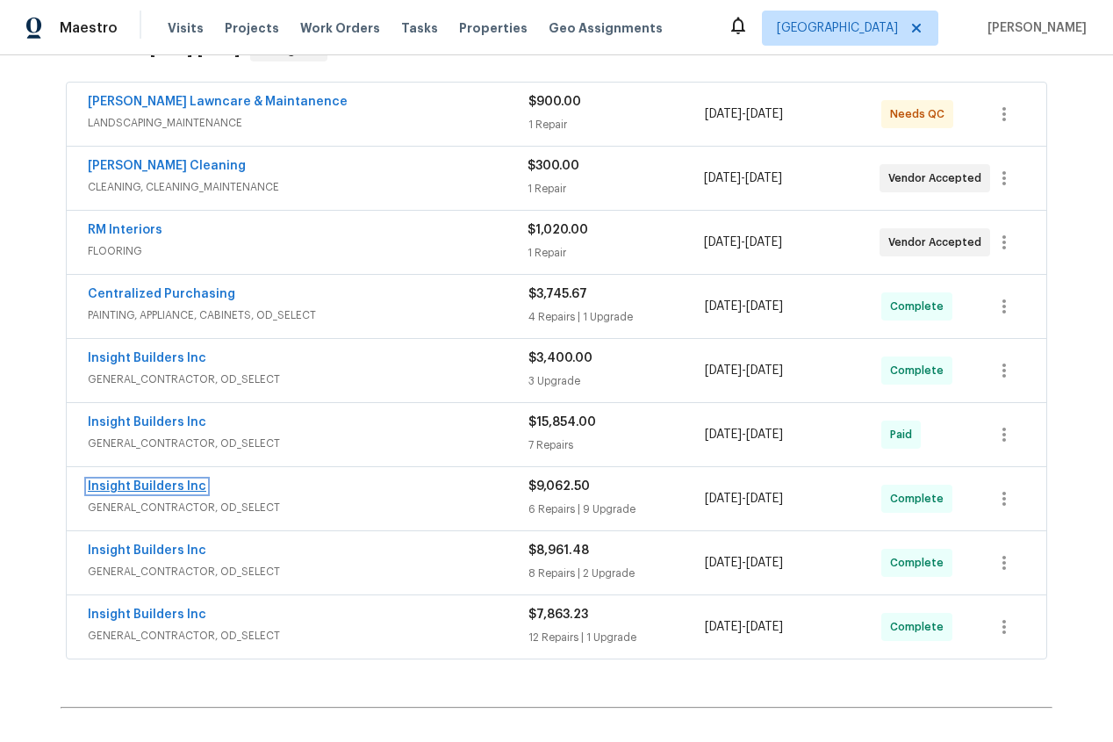
click at [140, 487] on link "Insight Builders Inc" at bounding box center [147, 486] width 119 height 12
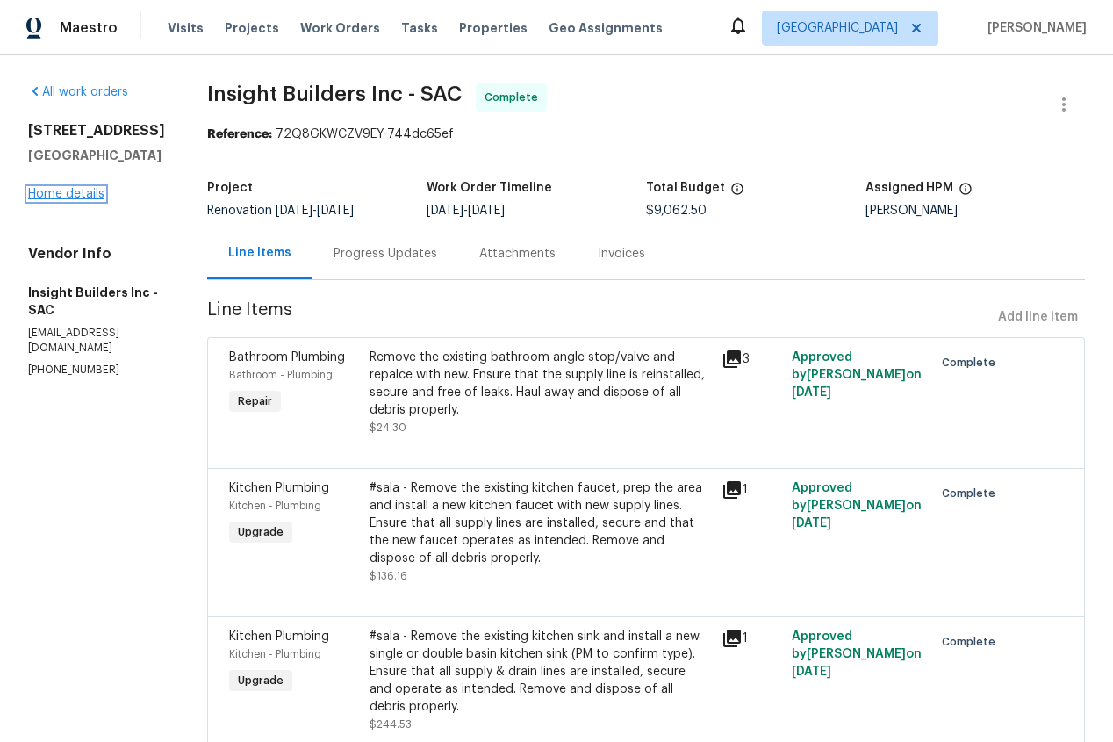
click at [80, 192] on link "Home details" at bounding box center [66, 194] width 76 height 12
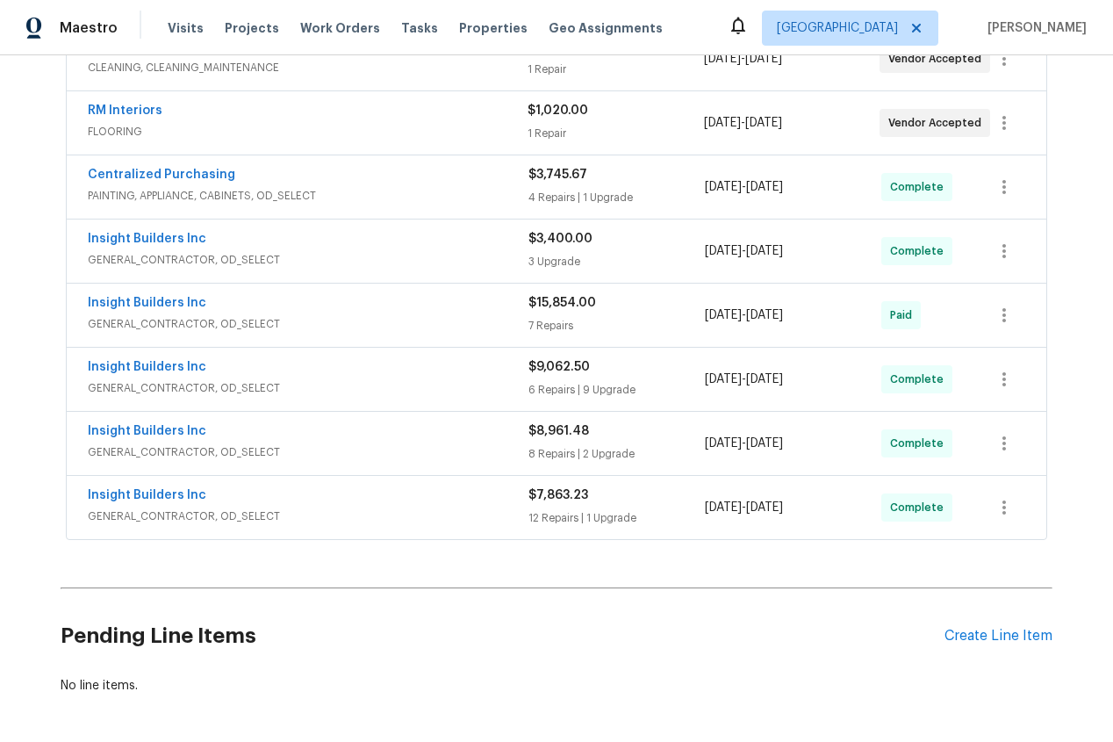
scroll to position [436, 0]
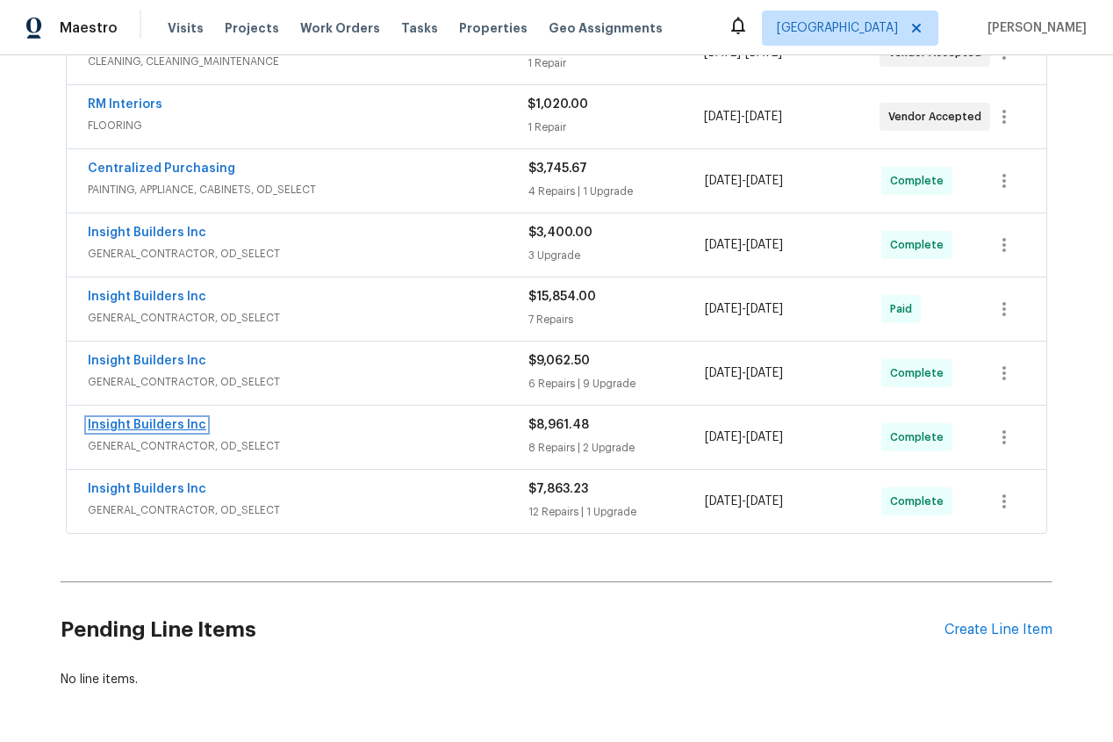
click at [163, 427] on link "Insight Builders Inc" at bounding box center [147, 425] width 119 height 12
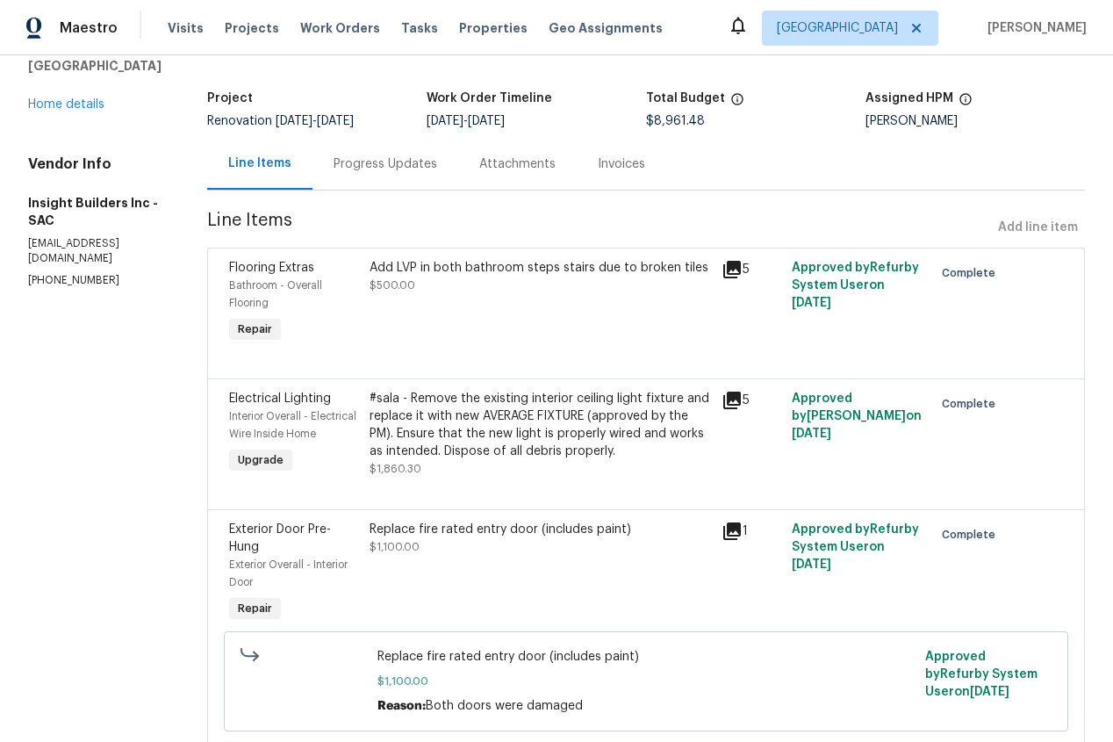
scroll to position [84, 0]
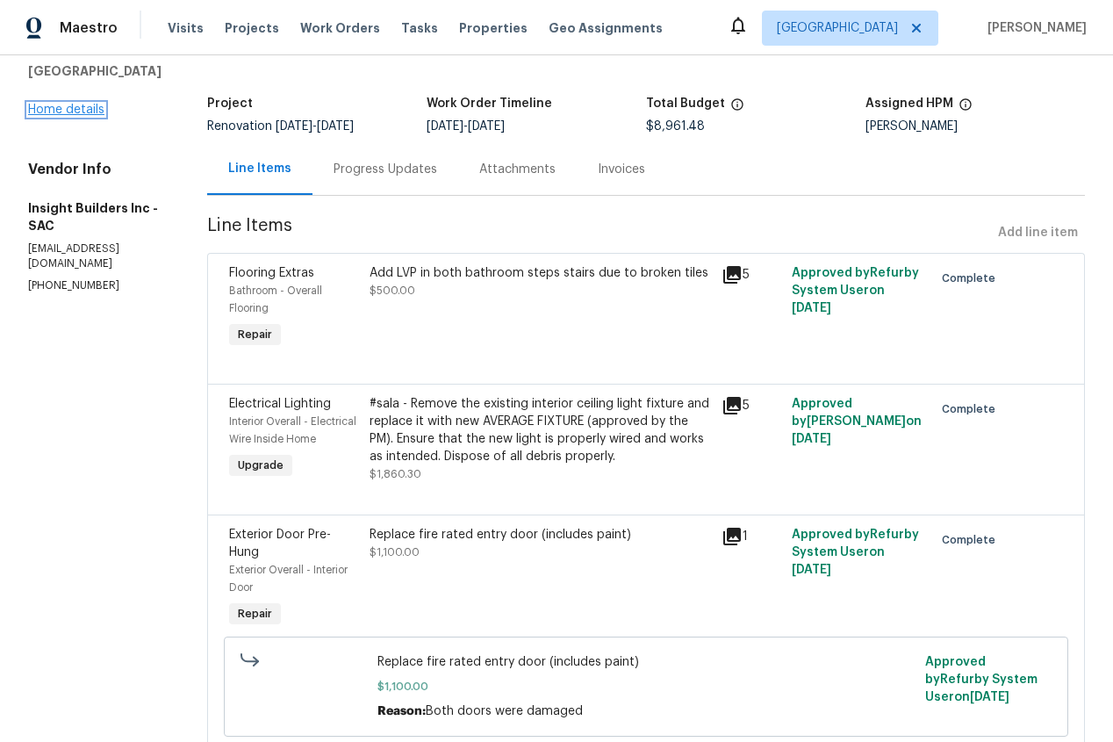
click at [53, 107] on link "Home details" at bounding box center [66, 110] width 76 height 12
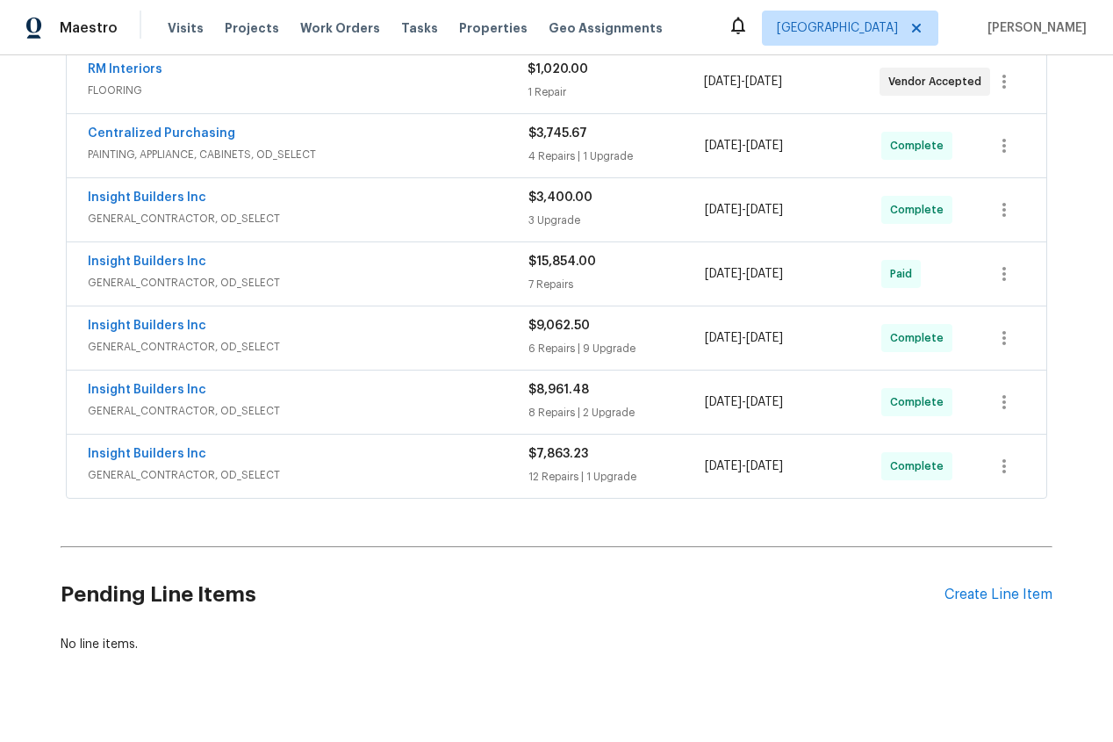
scroll to position [501, 0]
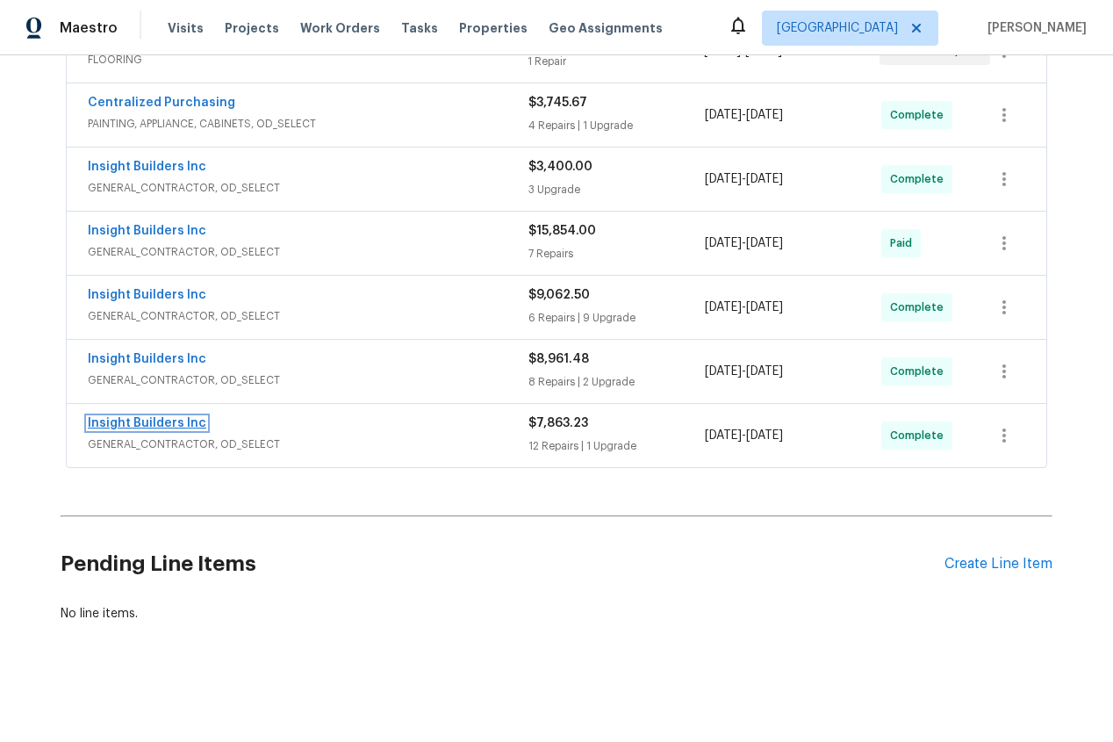
click at [149, 424] on link "Insight Builders Inc" at bounding box center [147, 423] width 119 height 12
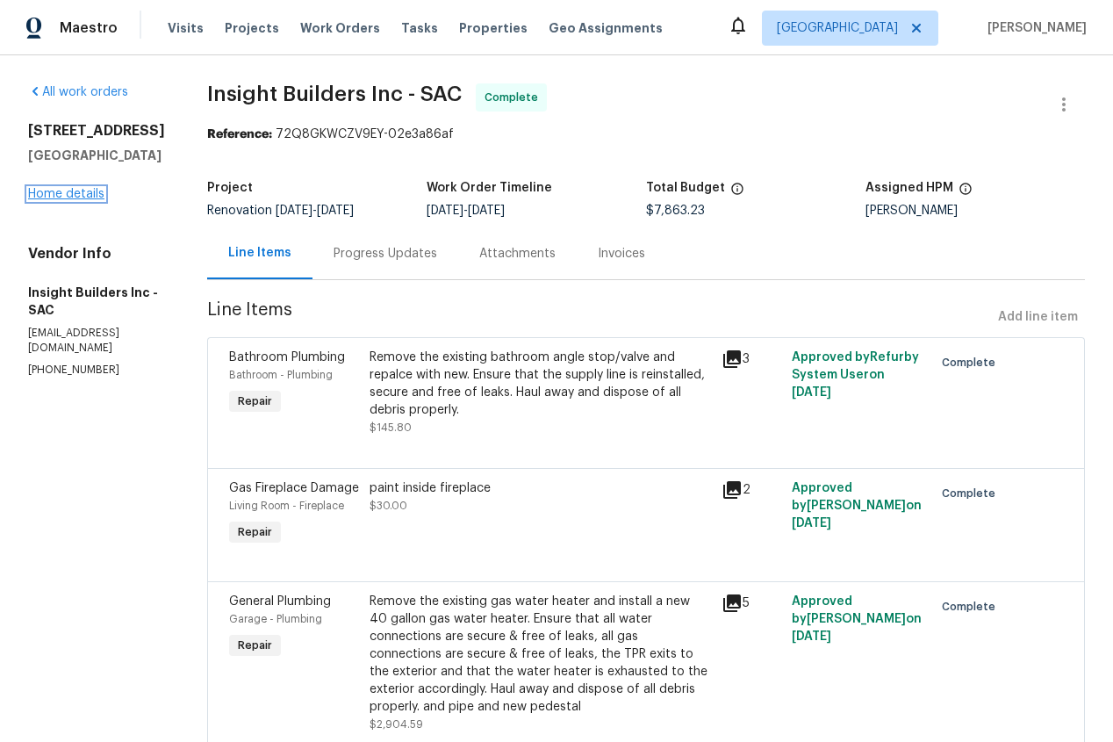
click at [66, 194] on link "Home details" at bounding box center [66, 194] width 76 height 12
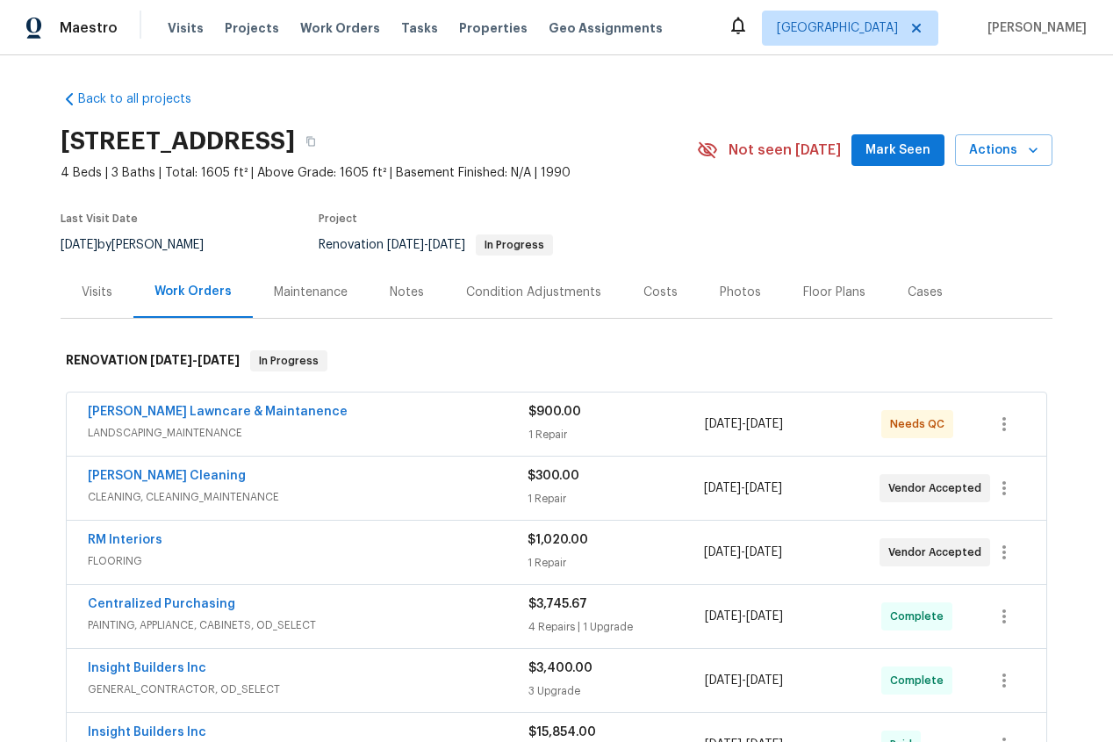
click at [654, 289] on div "Costs" at bounding box center [661, 293] width 34 height 18
